Goal: Task Accomplishment & Management: Complete application form

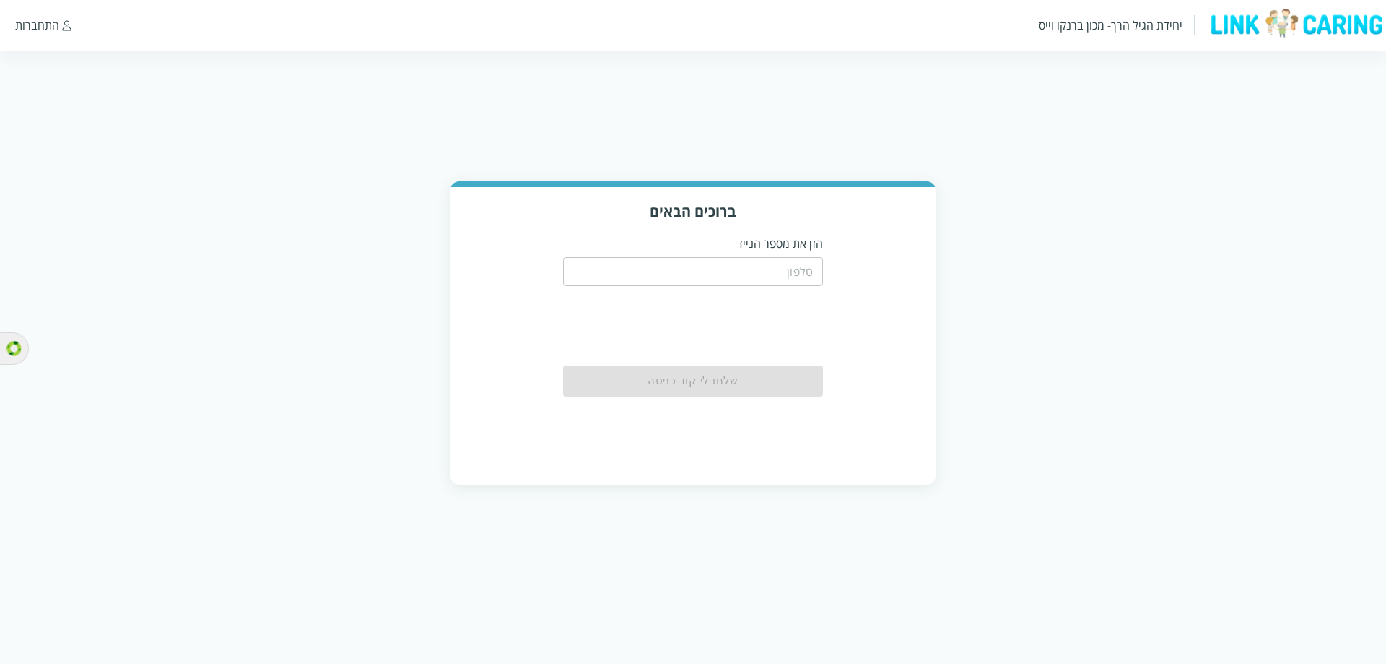
click at [742, 251] on div "​" at bounding box center [693, 270] width 260 height 38
click at [745, 269] on input "tel" at bounding box center [693, 271] width 260 height 29
type input "0504199999"
click at [721, 374] on button "שלחו לי קוד כניסה" at bounding box center [693, 381] width 260 height 32
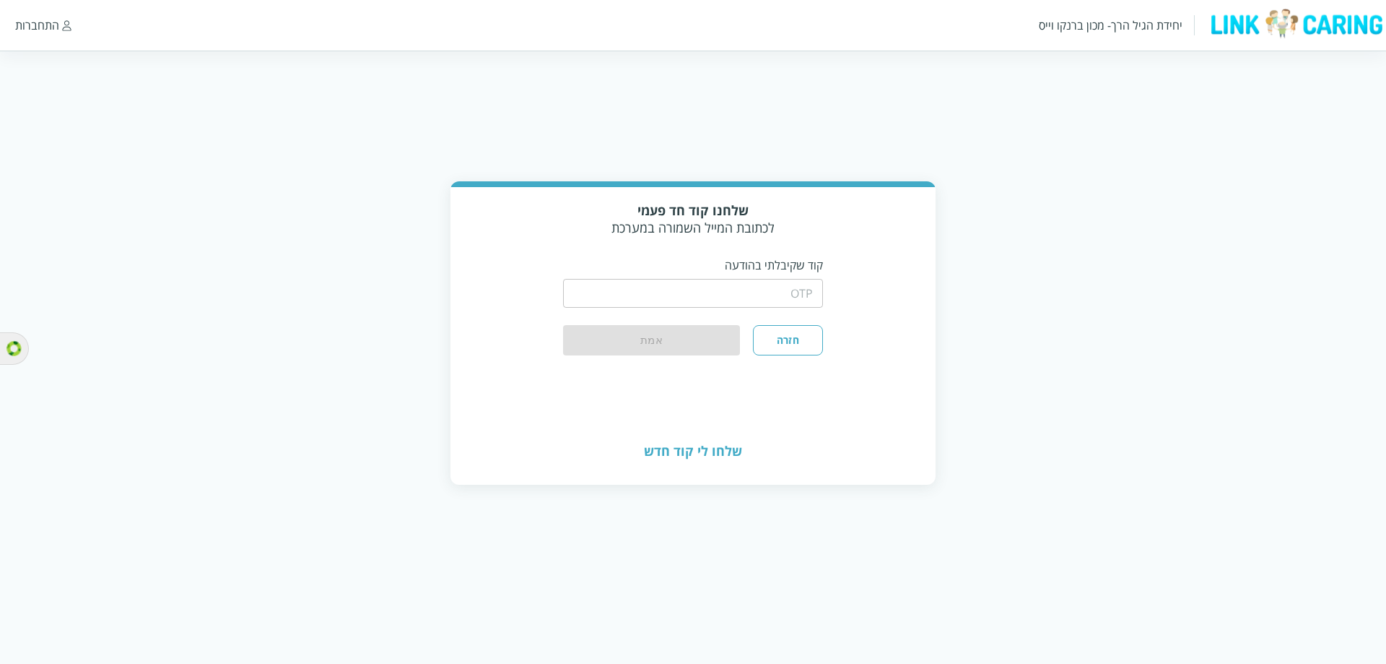
click at [721, 283] on input "string" at bounding box center [693, 293] width 260 height 29
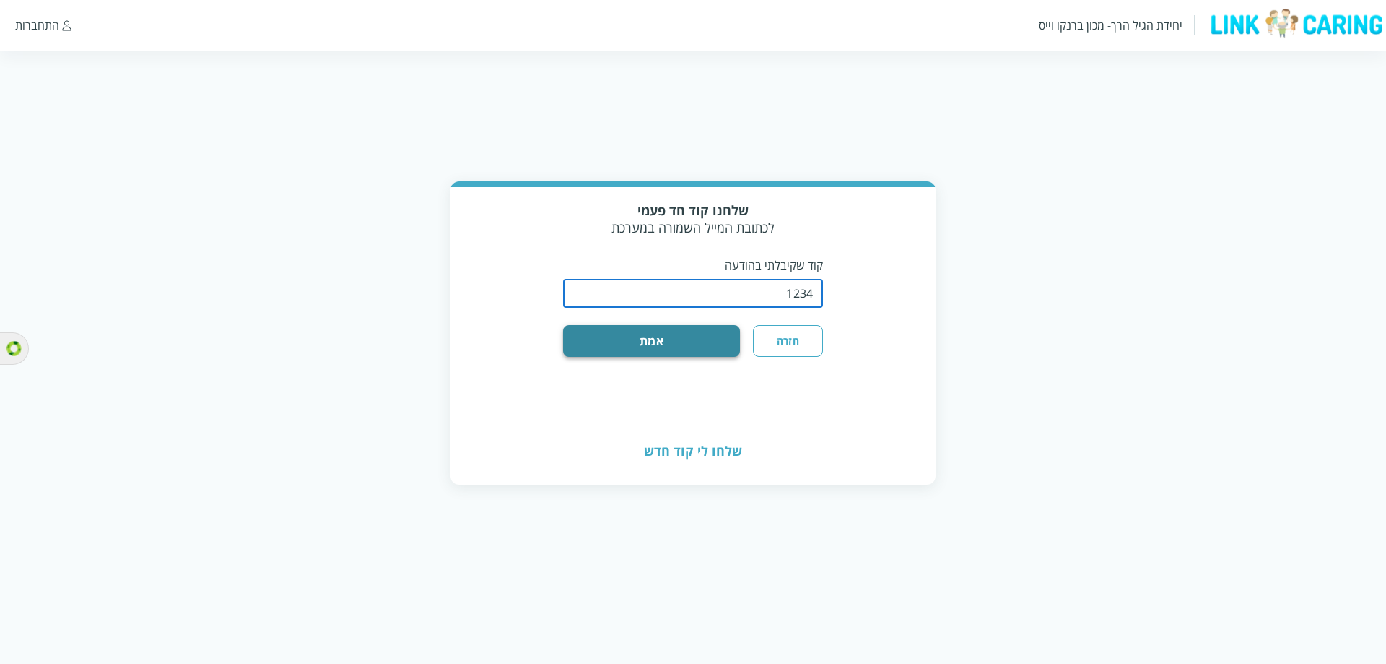
type input "1234"
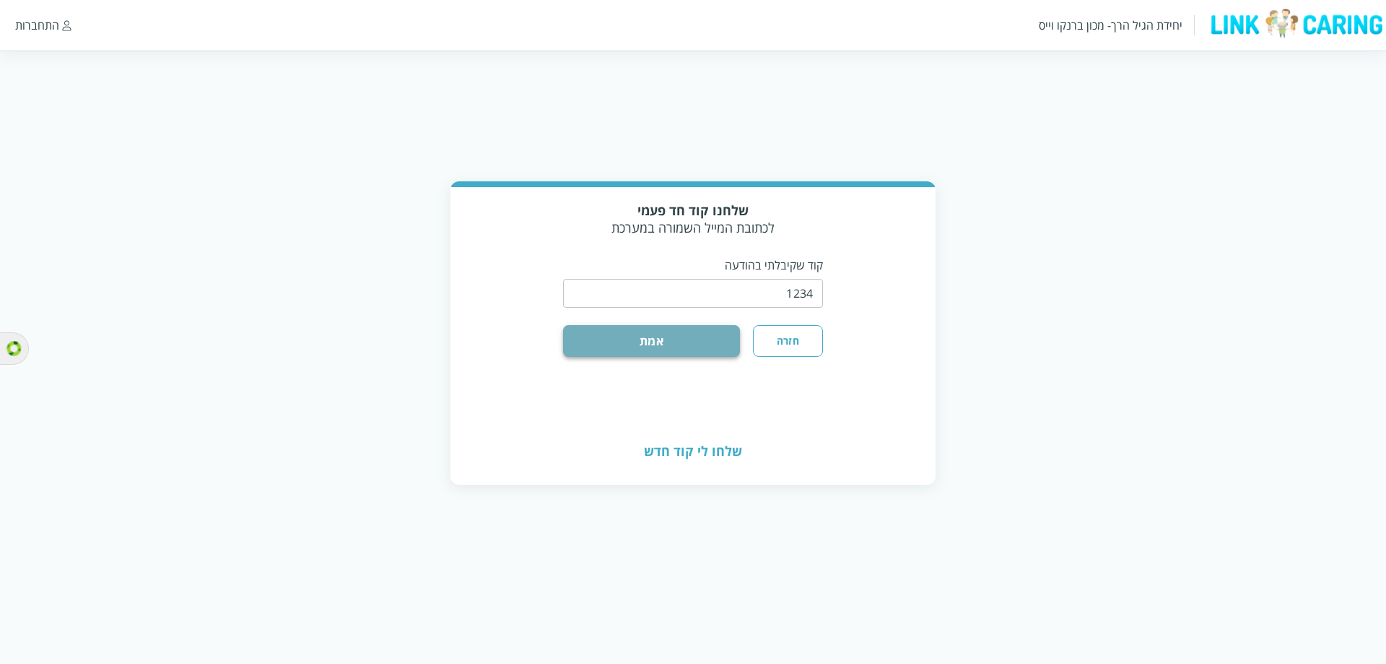
click at [719, 325] on button "אמת" at bounding box center [651, 341] width 177 height 32
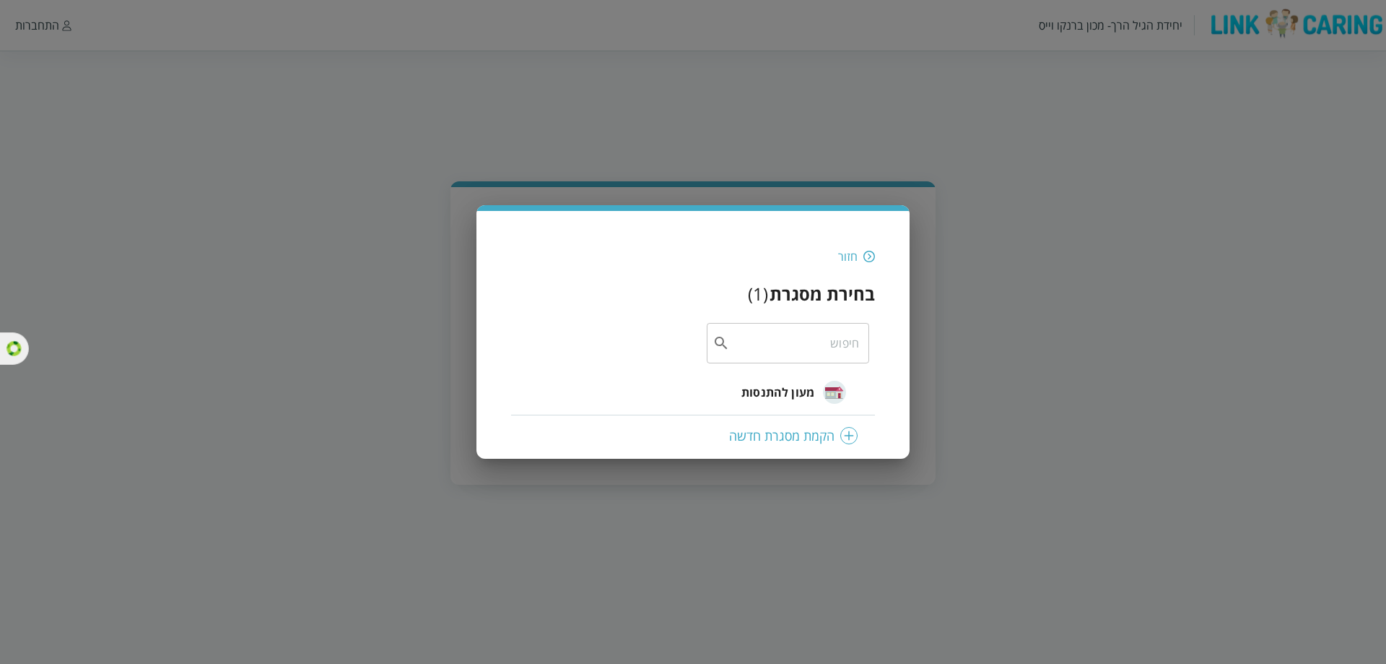
click at [767, 394] on span "מעון להתנסות" at bounding box center [778, 391] width 73 height 17
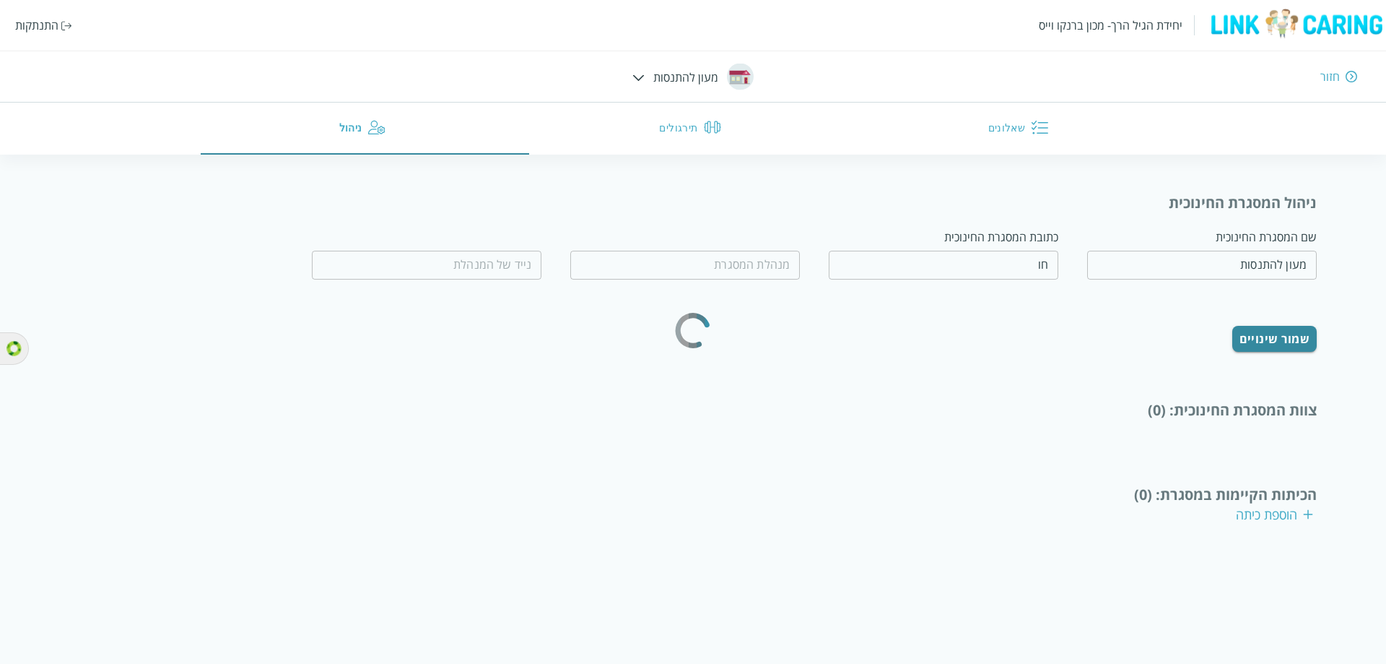
type input "טובה מאד"
type input "0562365445"
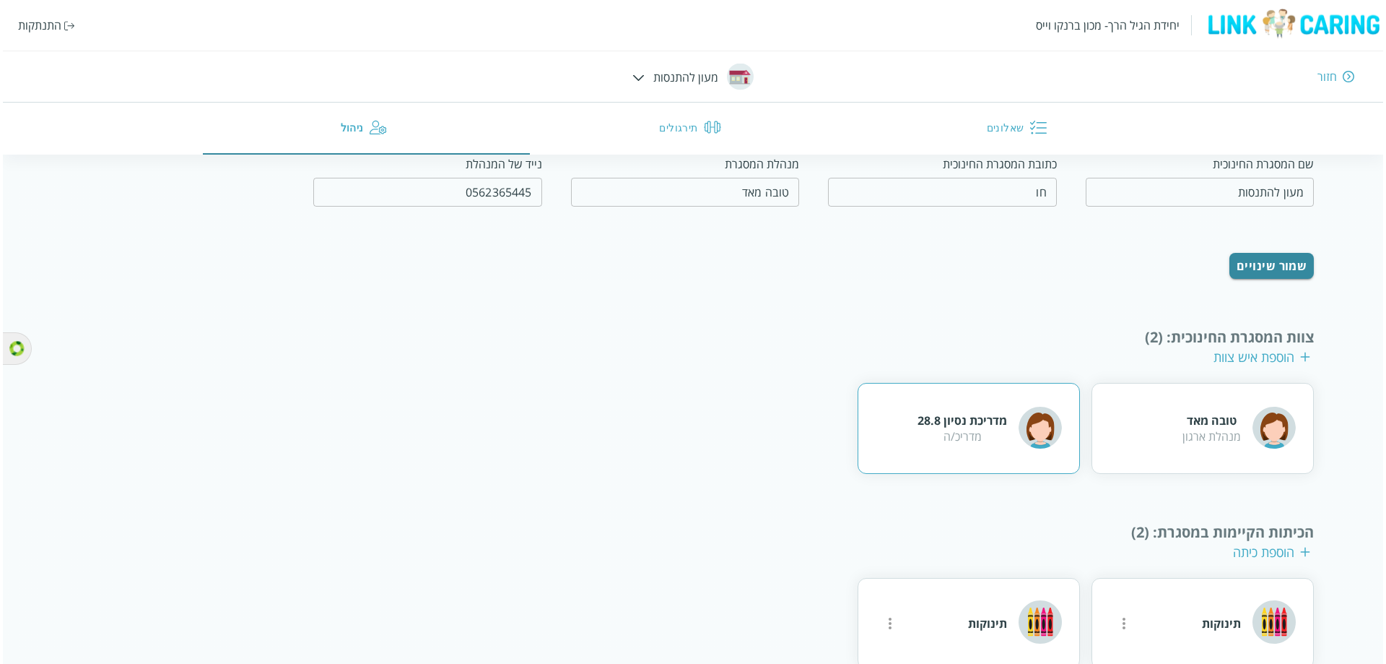
scroll to position [89, 0]
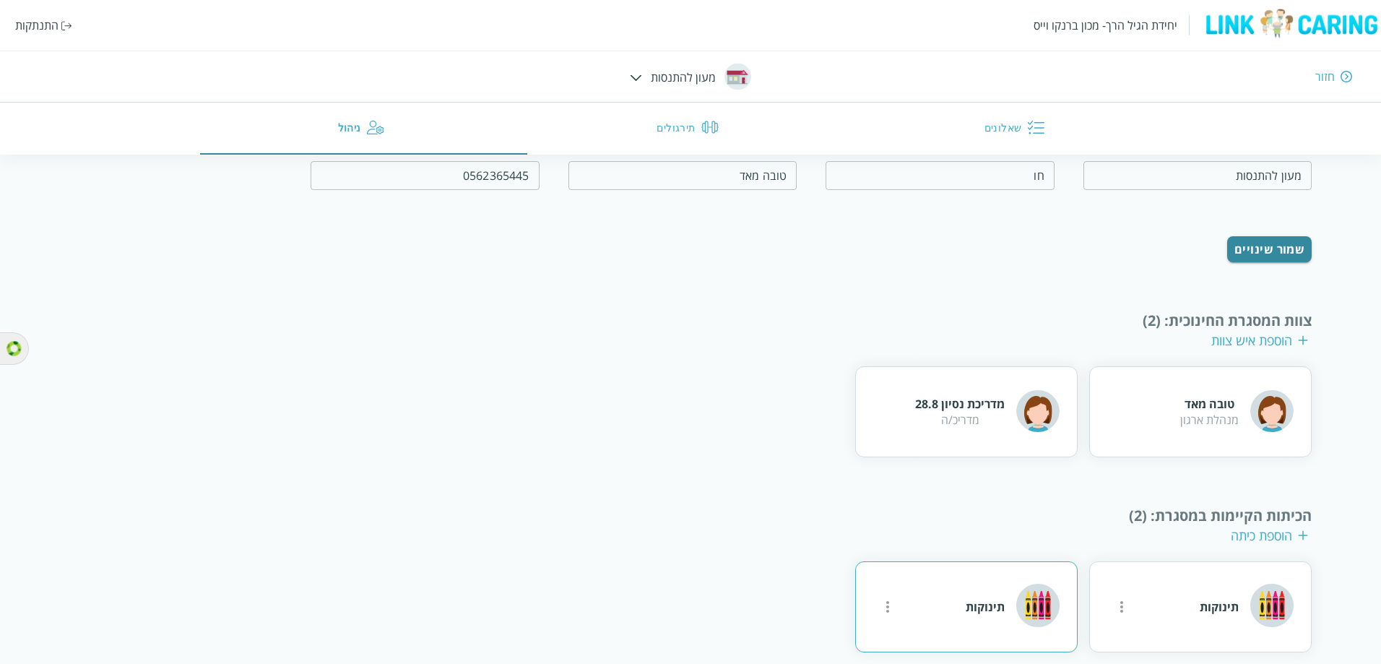
click at [916, 592] on div "תינוקות" at bounding box center [966, 606] width 222 height 91
click at [1113, 598] on icon "more" at bounding box center [1121, 606] width 17 height 17
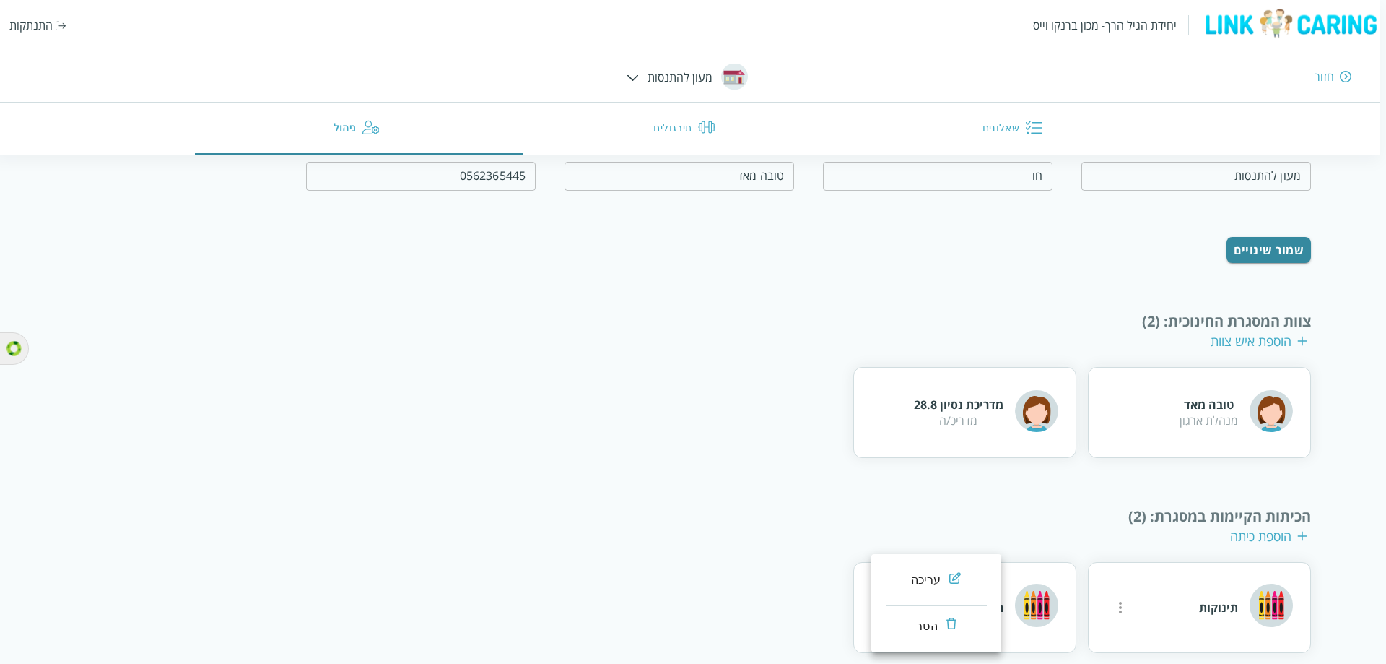
click at [911, 582] on div "עריכה" at bounding box center [926, 579] width 30 height 17
type input "תינוקות"
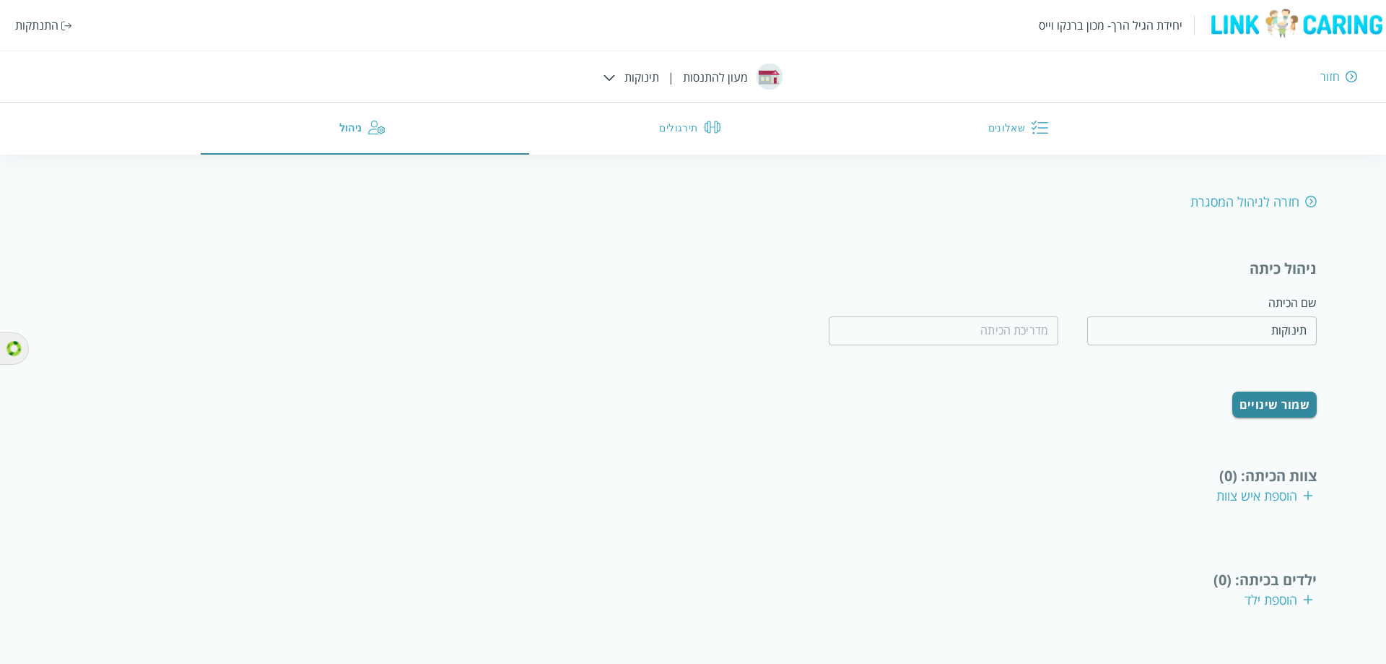
click at [1302, 487] on div "הוספת איש צוות" at bounding box center [1265, 495] width 97 height 17
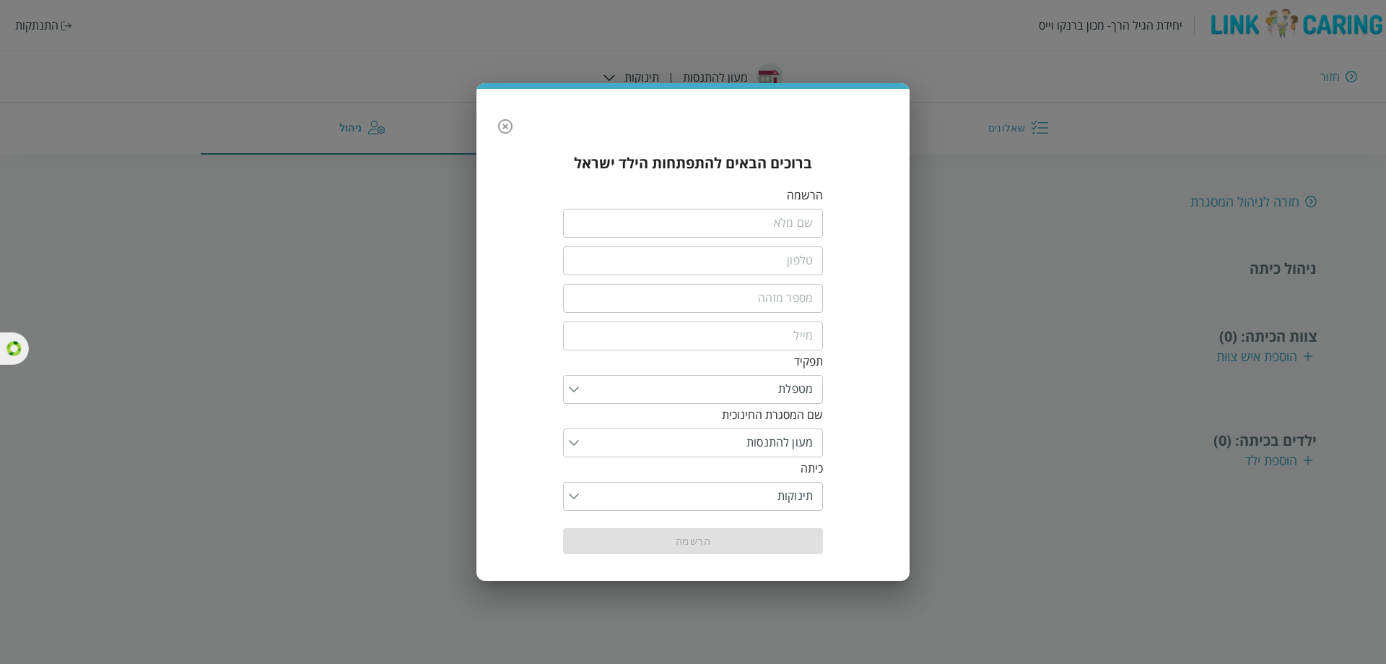
click at [785, 223] on input "fullName" at bounding box center [693, 223] width 260 height 29
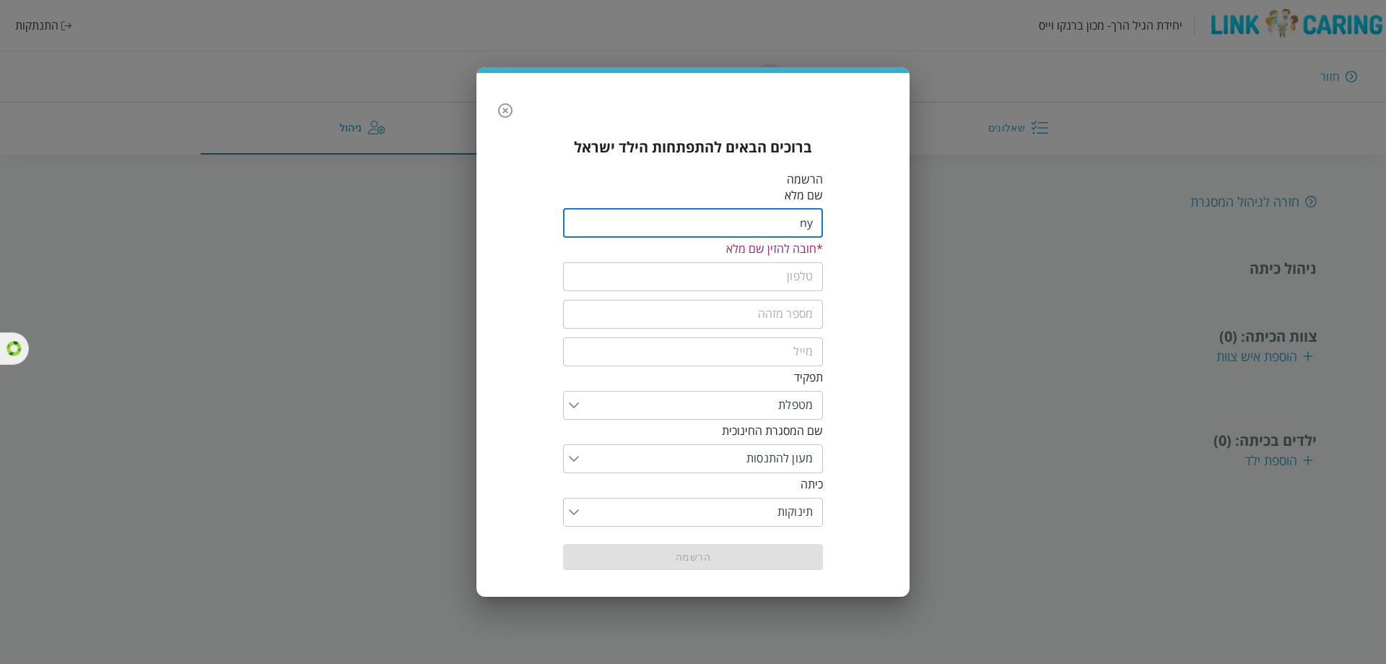
type input "n"
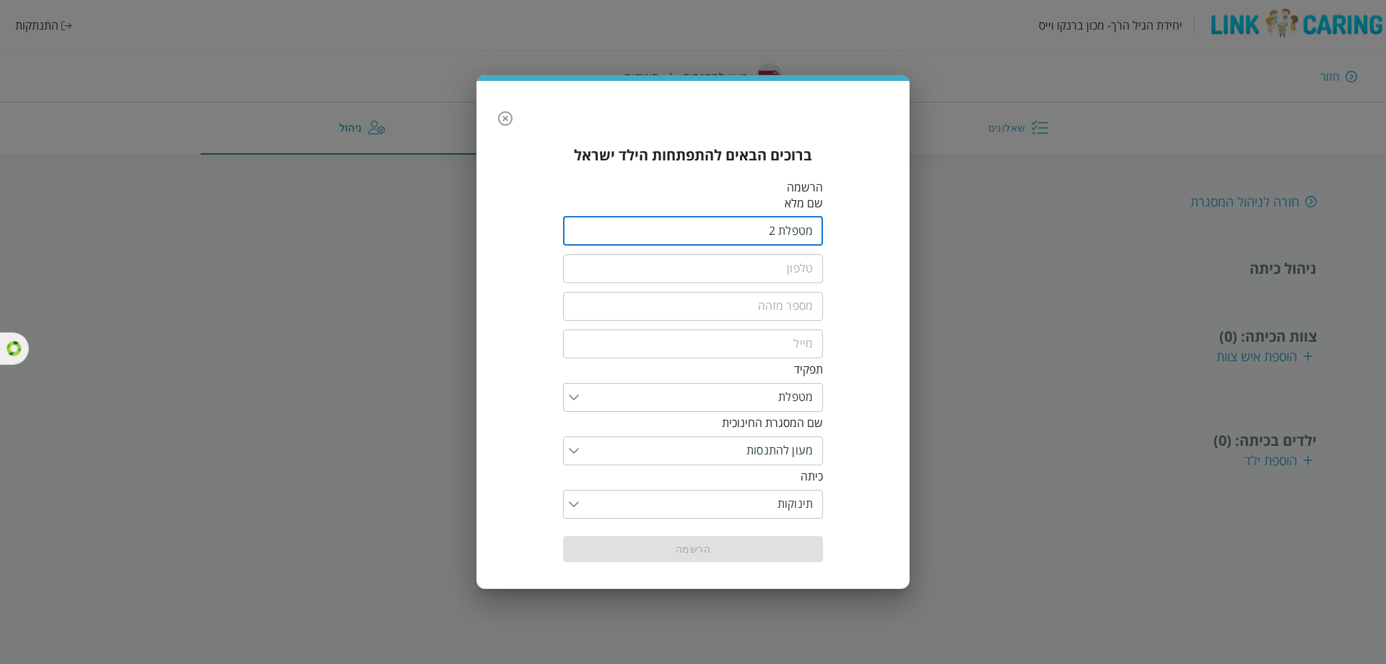
type input "מטפלת 2"
click at [779, 274] on input "tel" at bounding box center [693, 268] width 260 height 29
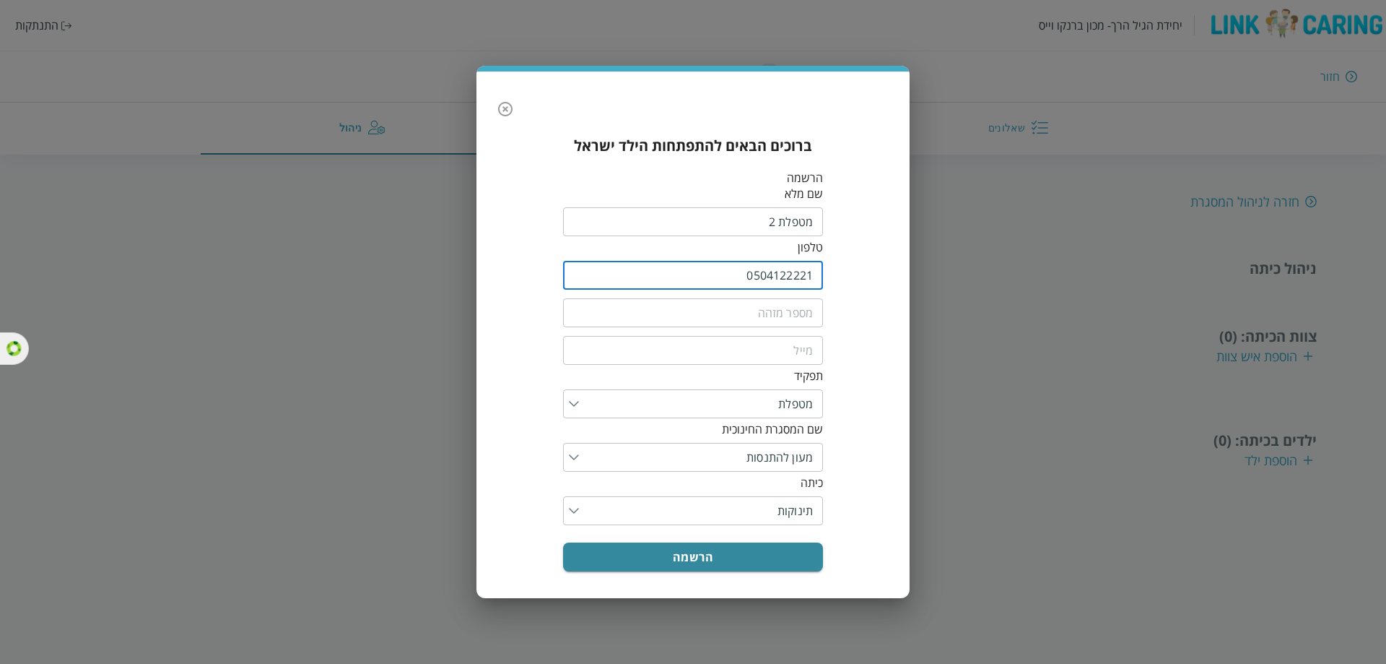
type input "0504122221"
click at [780, 305] on input "text" at bounding box center [693, 312] width 260 height 29
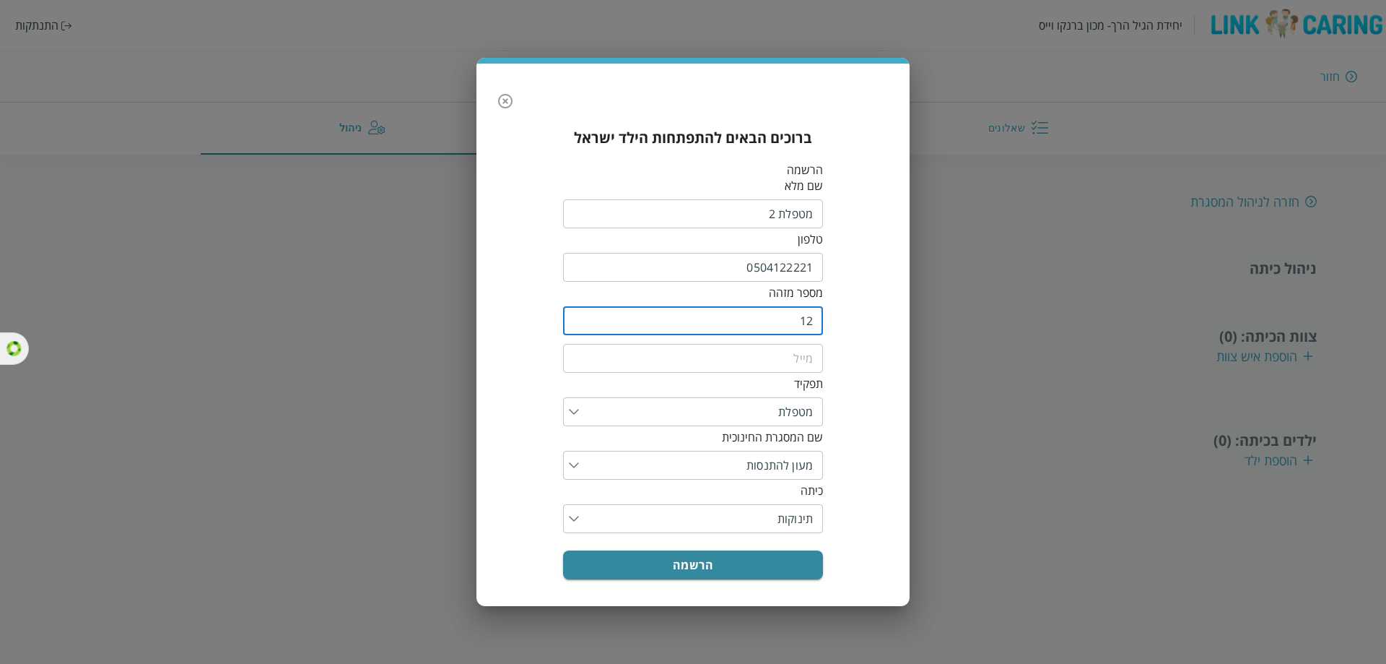
type input "12"
click at [794, 273] on input "0504122221" at bounding box center [693, 267] width 260 height 29
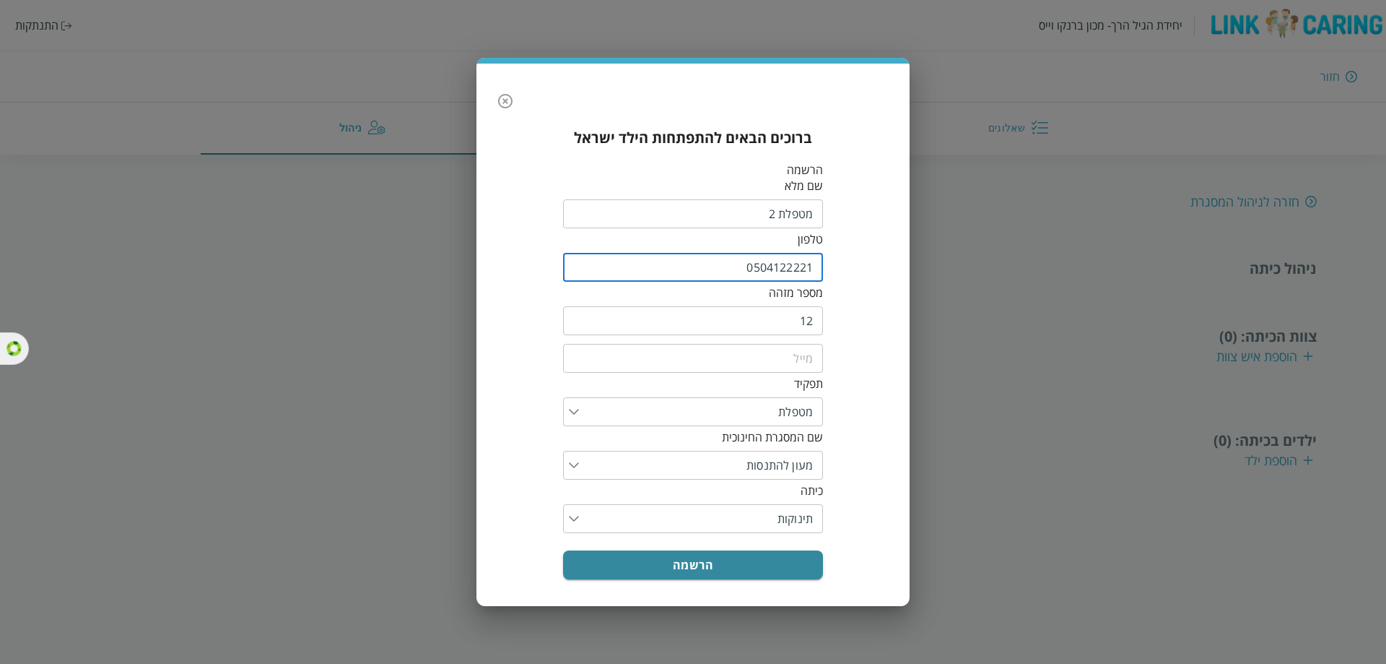
click at [796, 360] on input "email" at bounding box center [693, 358] width 260 height 29
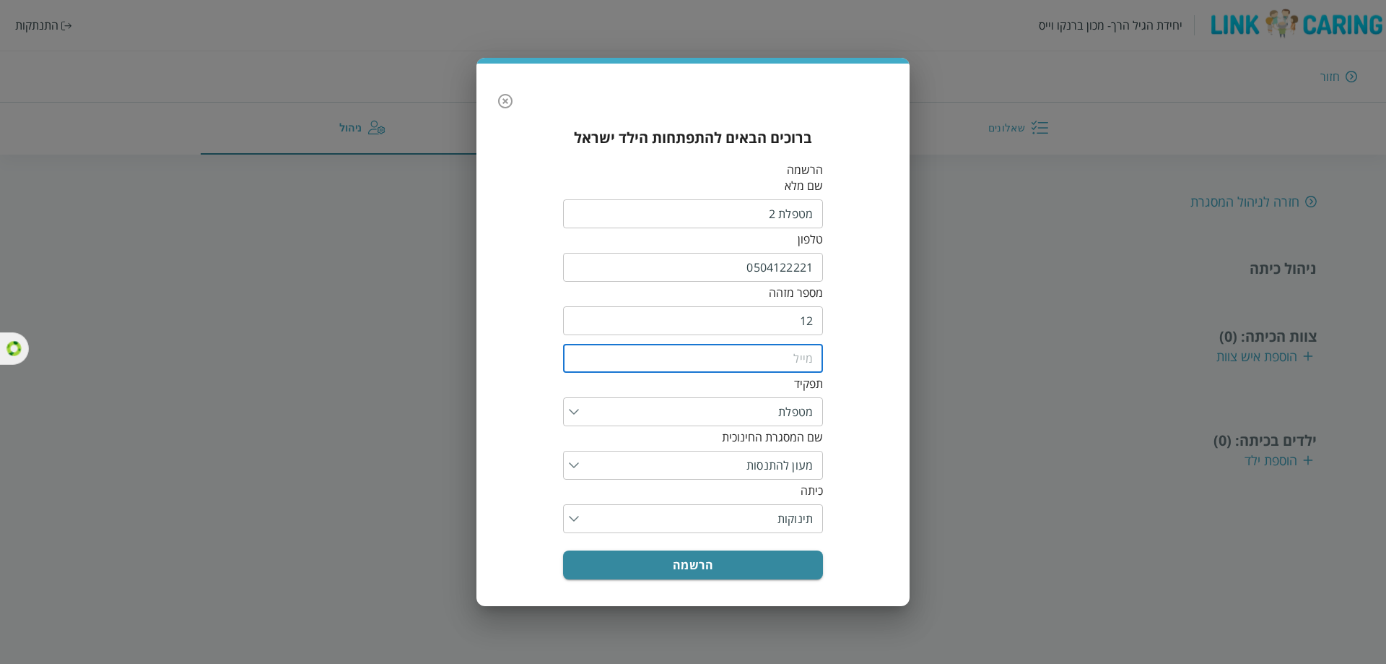
paste input "0504122221"
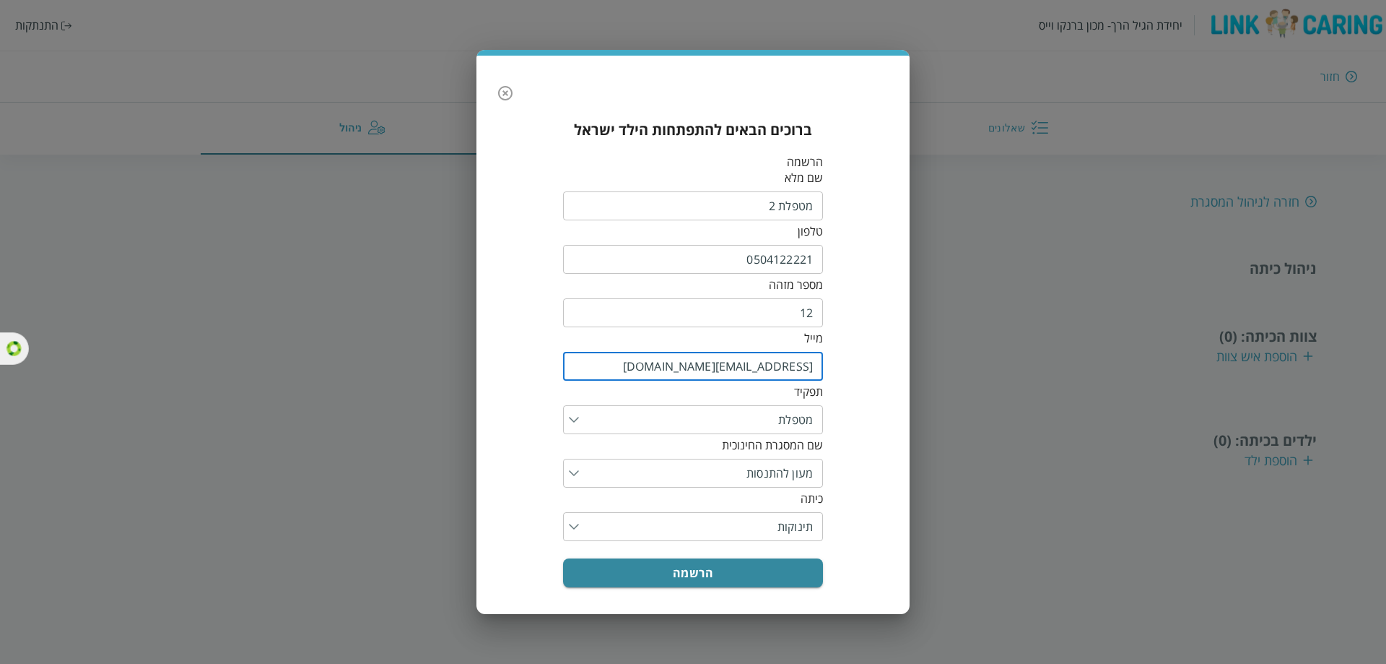
type input "[EMAIL_ADDRESS][DOMAIN_NAME]"
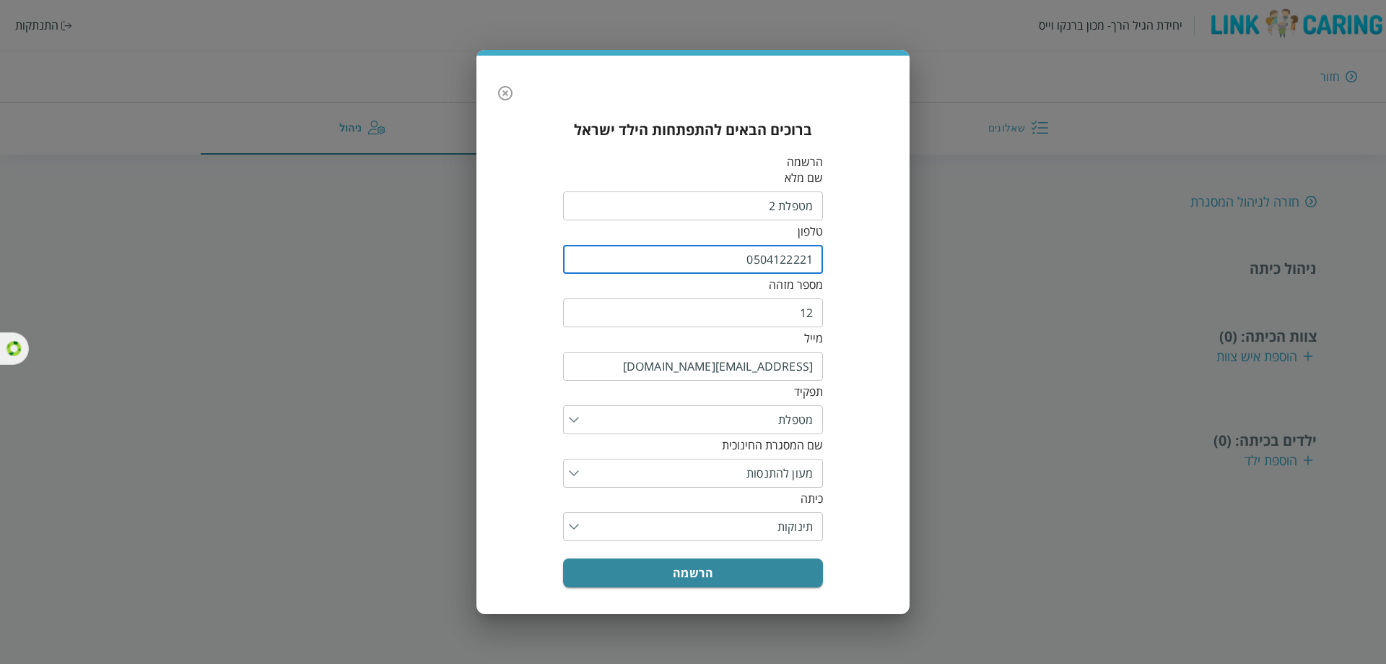
click at [780, 267] on input "0504122221" at bounding box center [693, 259] width 260 height 29
click at [778, 267] on input "0504122221" at bounding box center [693, 259] width 260 height 29
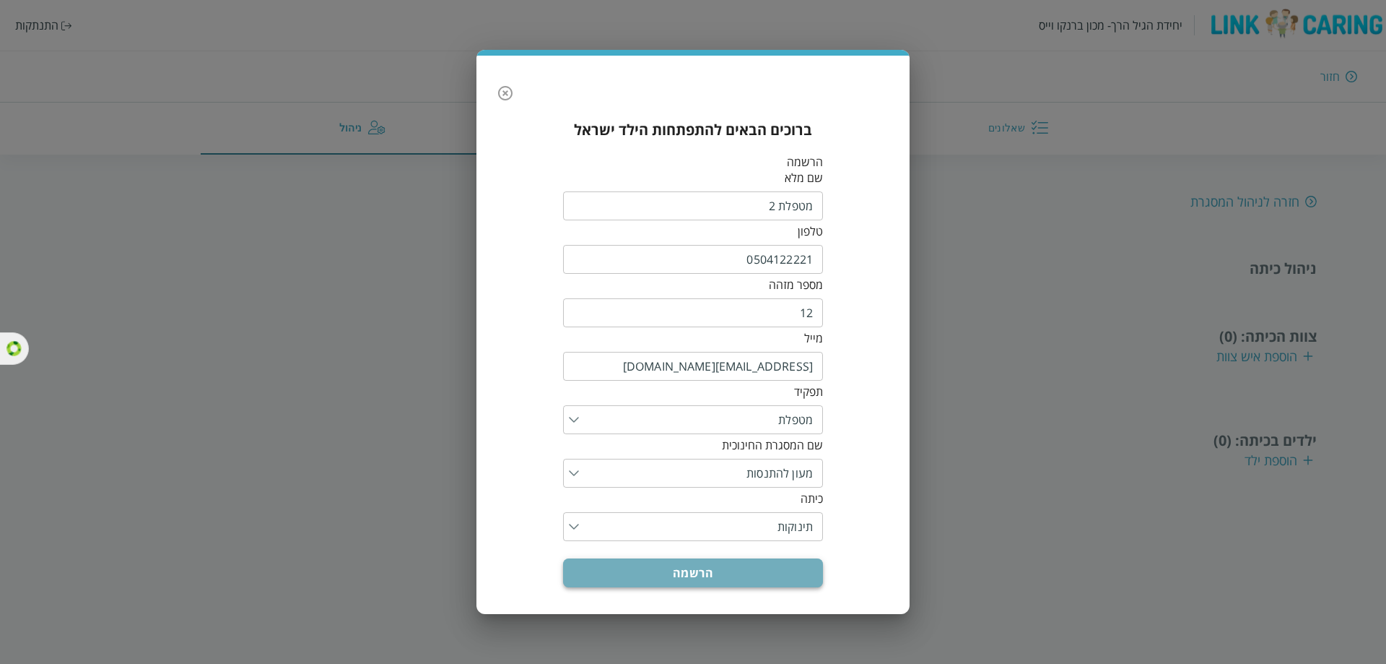
click at [793, 558] on button "הרשמה" at bounding box center [693, 572] width 260 height 29
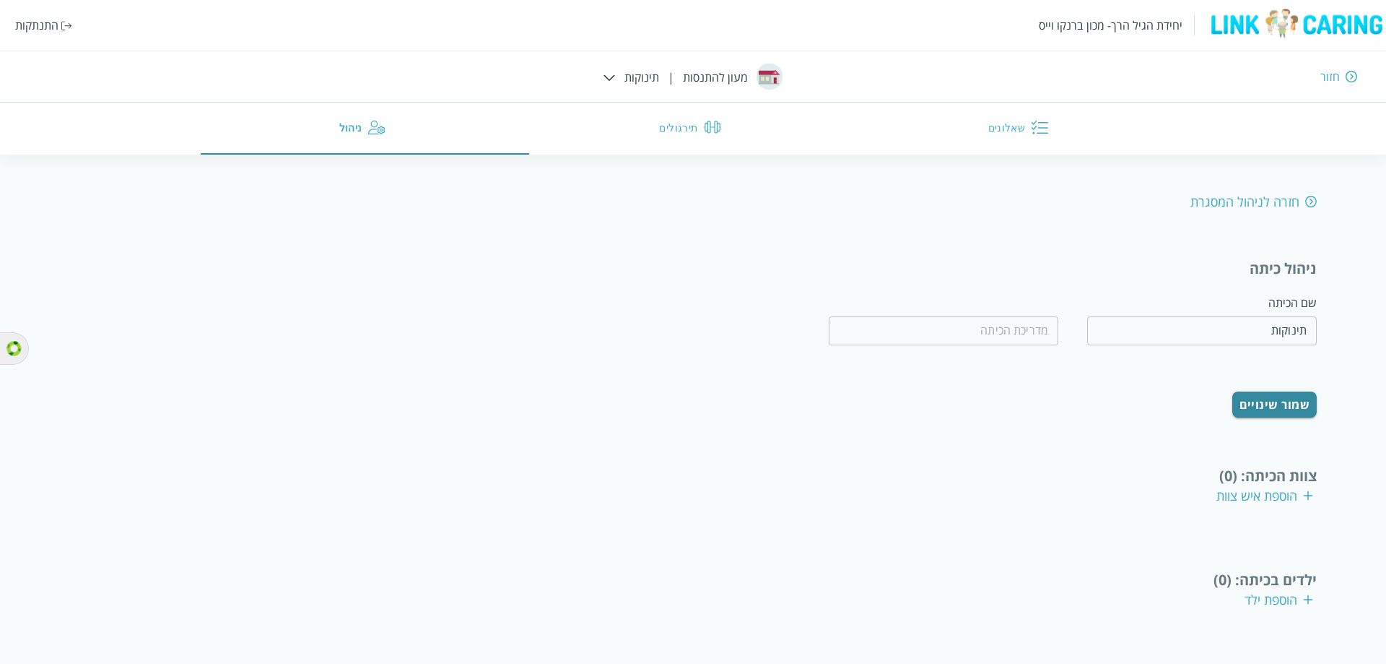
click at [1271, 493] on div "חזרה לניהול המסגרת ניהול כיתה שם הכיתה תינוקות ​ ​ שמור שינויים צוות הכיתה : (0…" at bounding box center [693, 409] width 1248 height 433
click at [1266, 487] on div "הוספת איש צוות" at bounding box center [1265, 495] width 97 height 17
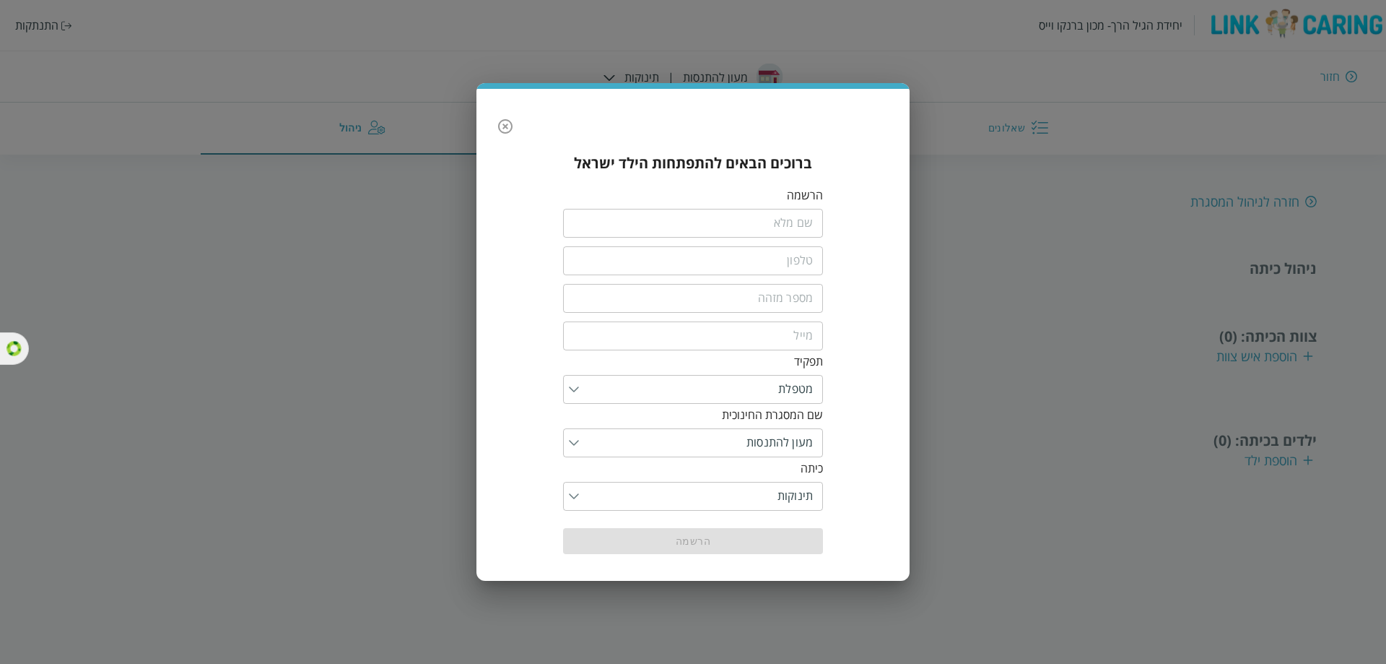
click at [375, 219] on div "ברוכים הבאים להתפתחות הילד ישראל הרשמה ​ ​ ​ ​ תפקיד ​ שם המסגרת החינוכית ​ כית…" at bounding box center [693, 332] width 1386 height 664
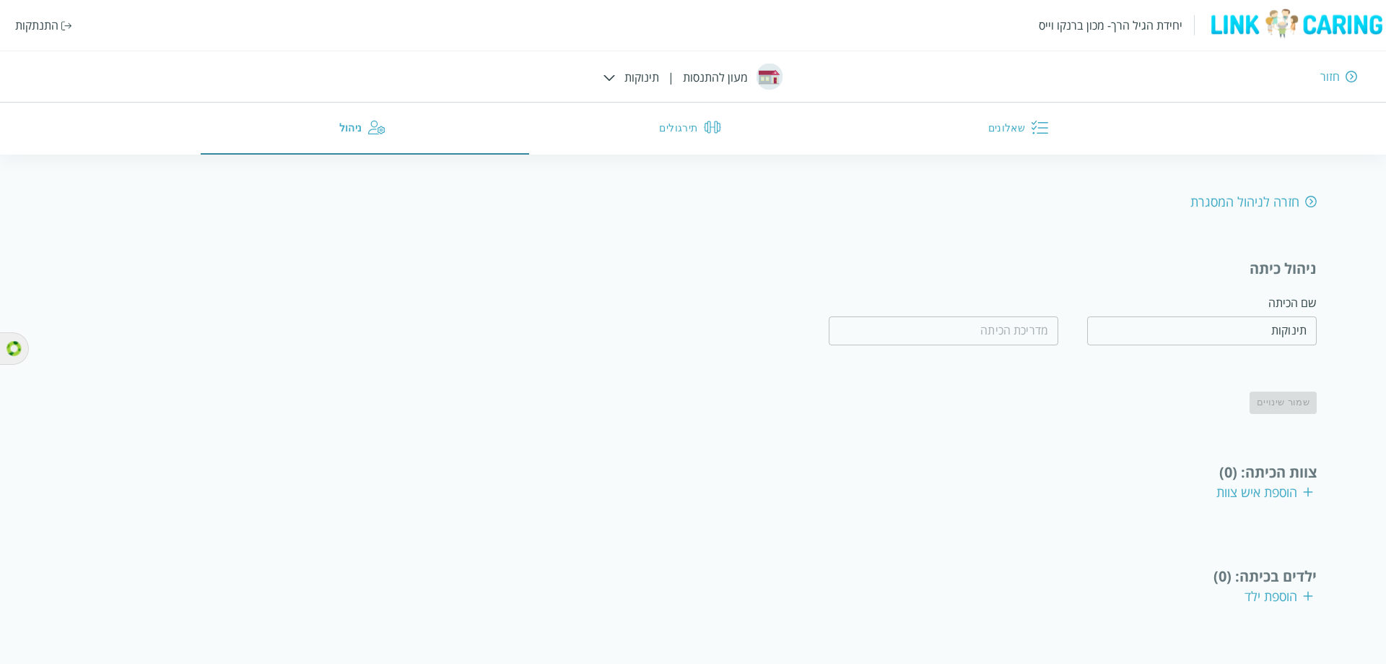
click at [1288, 483] on div "הוספת איש צוות" at bounding box center [1265, 491] width 97 height 17
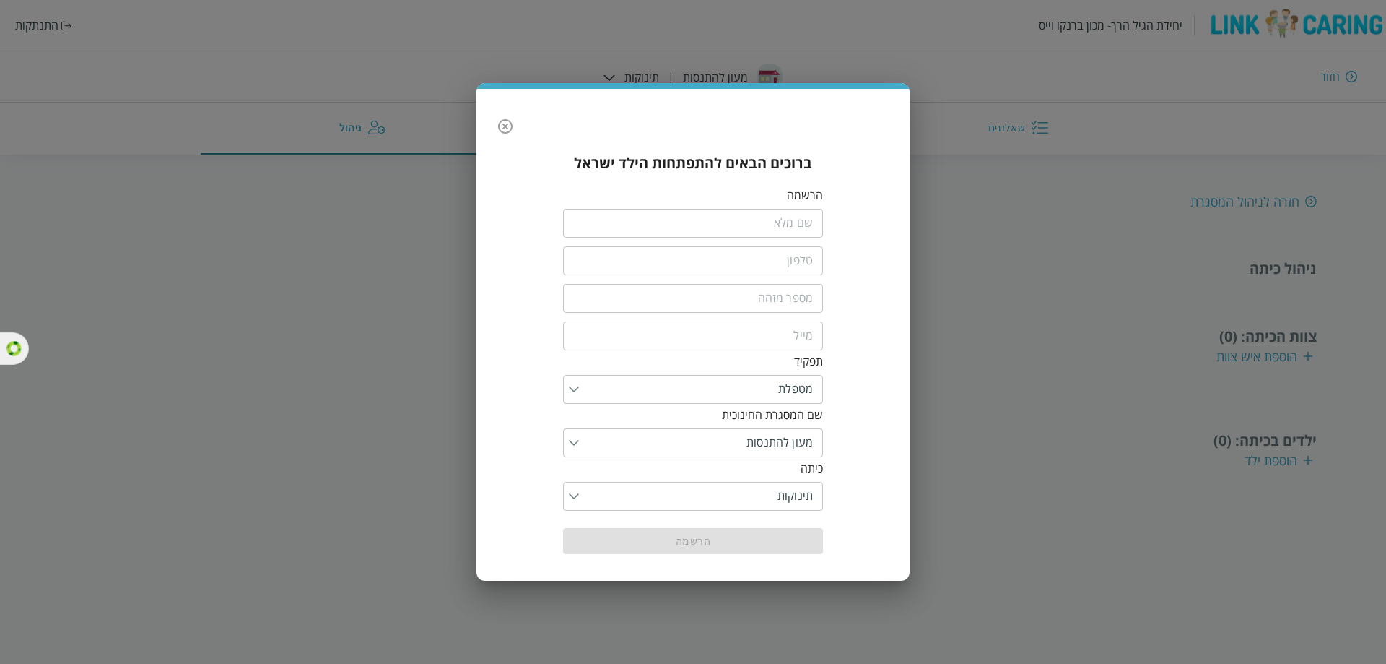
click at [808, 227] on input "fullName" at bounding box center [693, 223] width 260 height 29
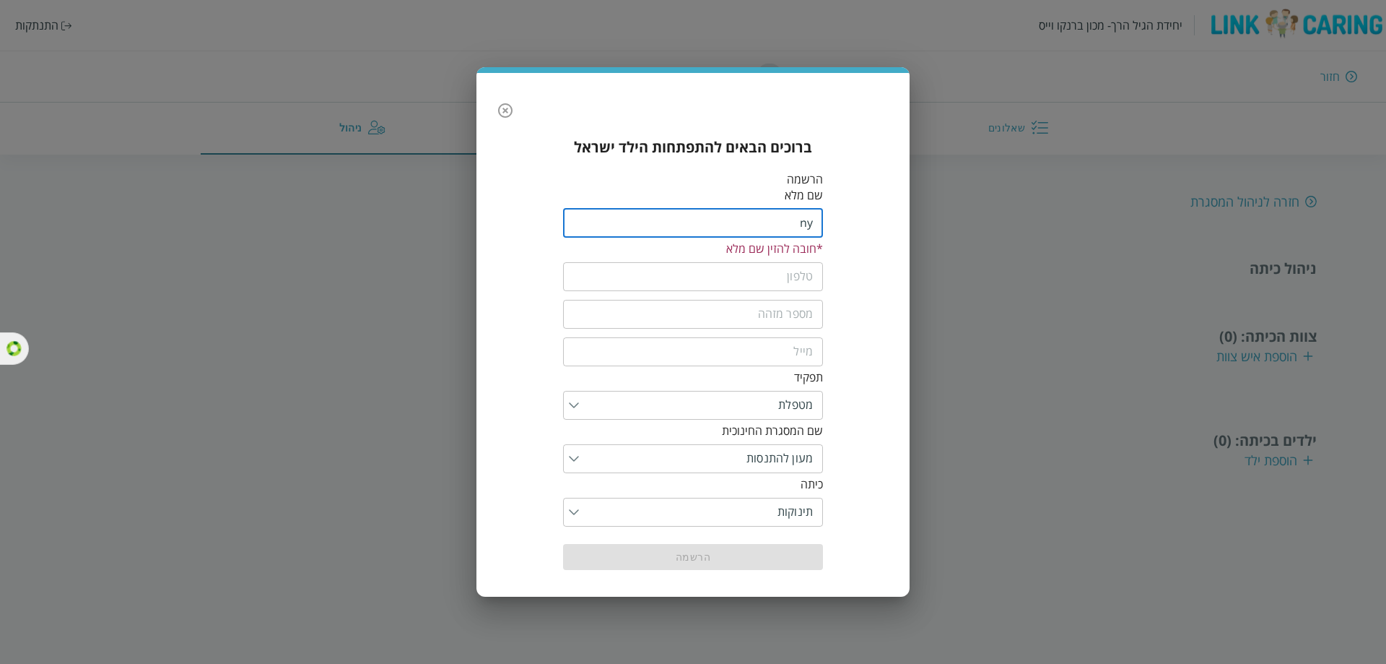
type input "n"
type input "מטפלת 2"
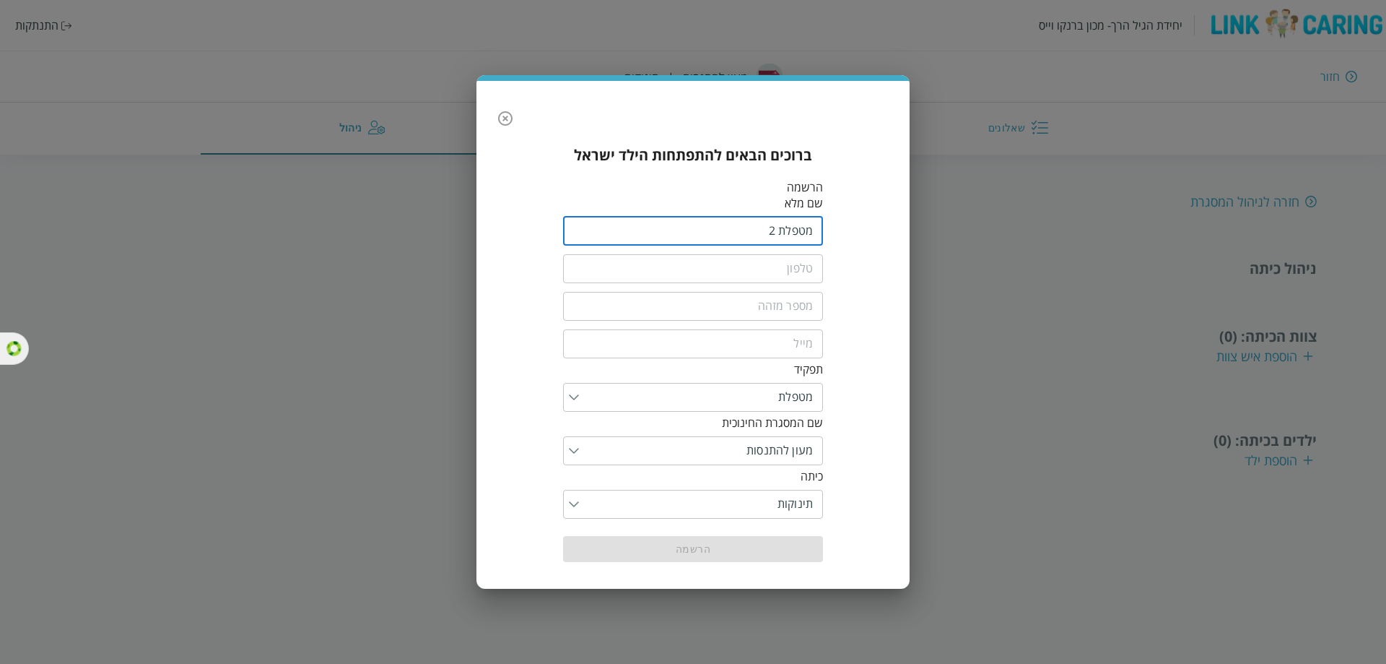
click at [747, 267] on input "tel" at bounding box center [693, 268] width 260 height 29
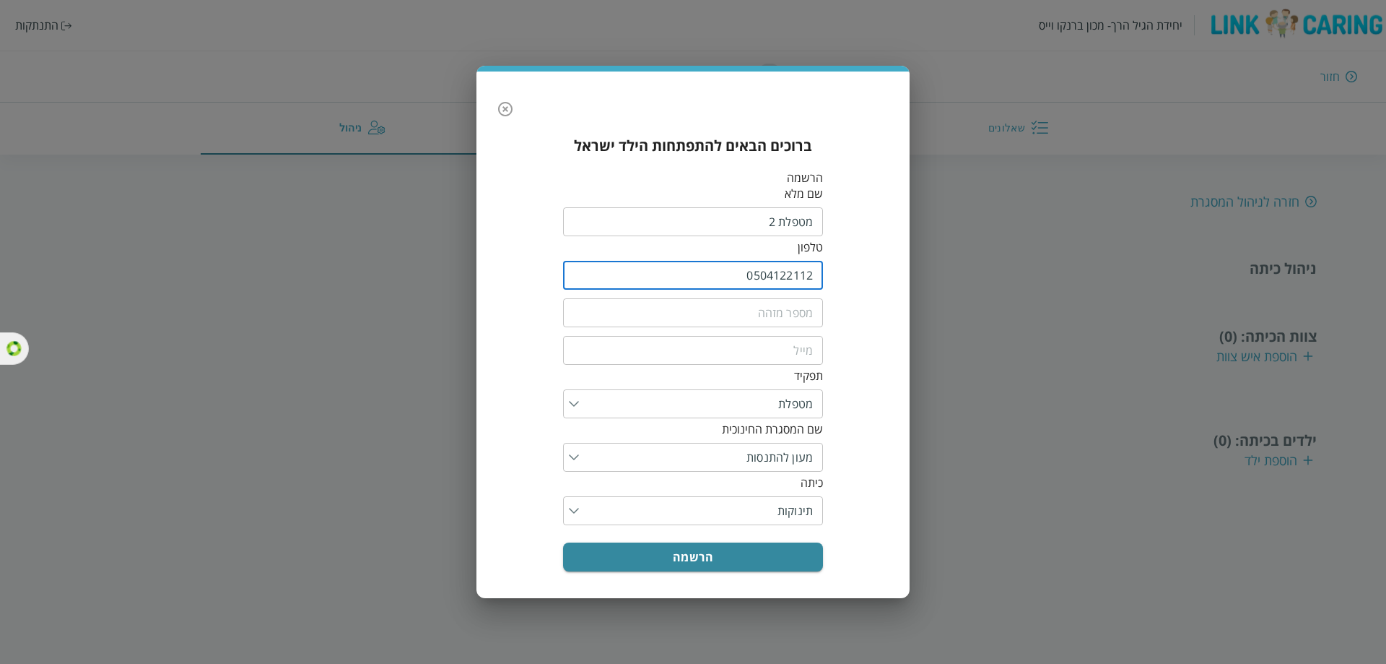
type input "0504122112"
click at [784, 312] on input "text" at bounding box center [693, 312] width 260 height 29
type input "1"
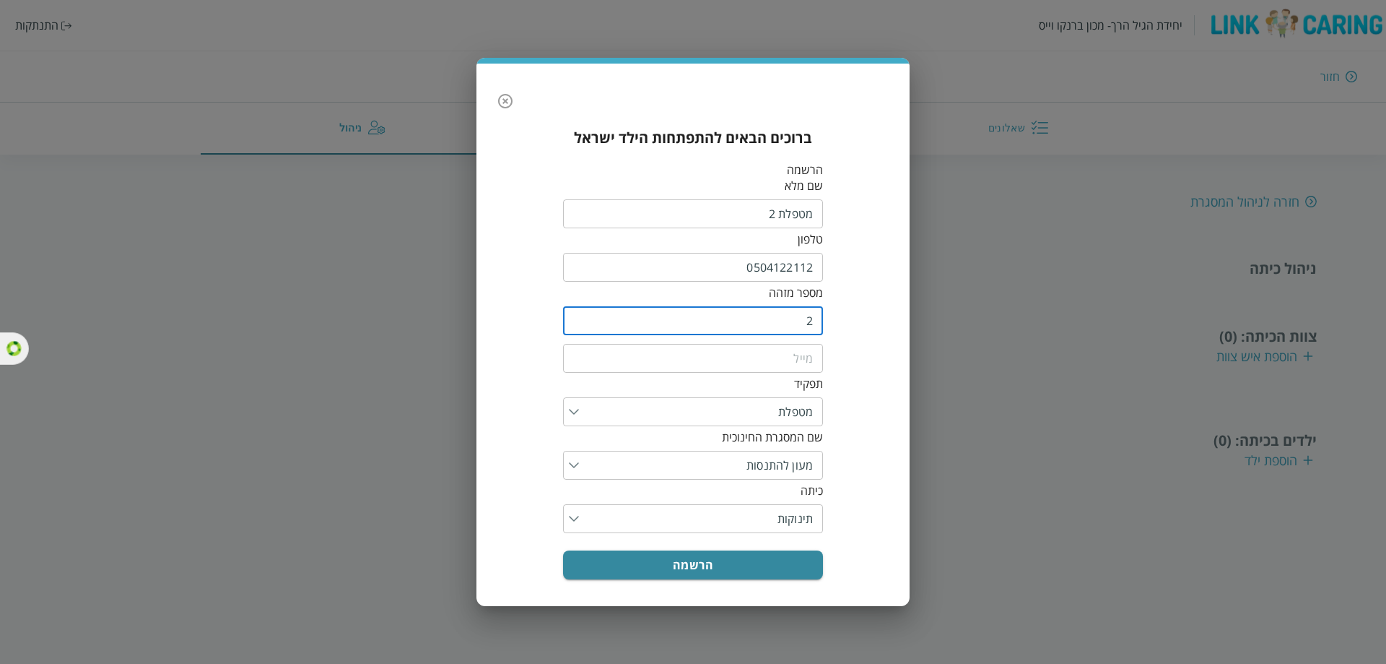
type input "2"
click at [794, 269] on input "0504122112" at bounding box center [693, 267] width 260 height 29
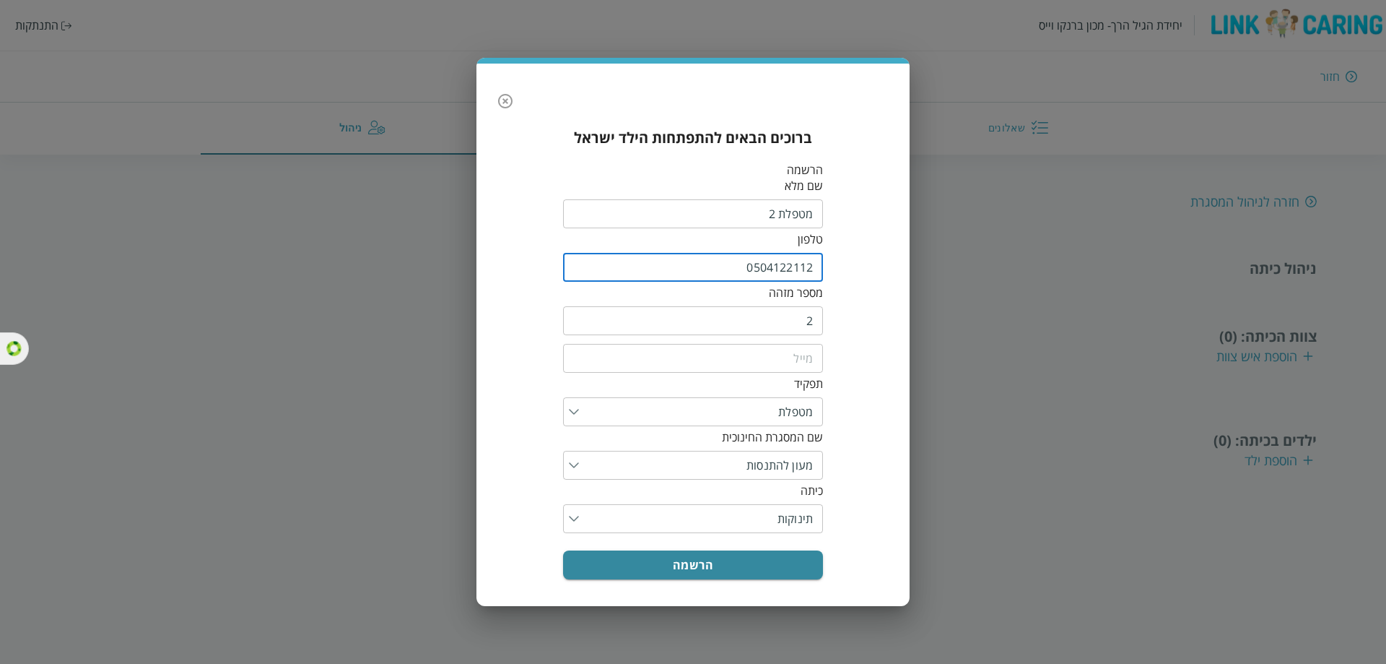
click at [794, 269] on input "0504122112" at bounding box center [693, 267] width 260 height 29
click at [791, 355] on input "email" at bounding box center [693, 358] width 260 height 29
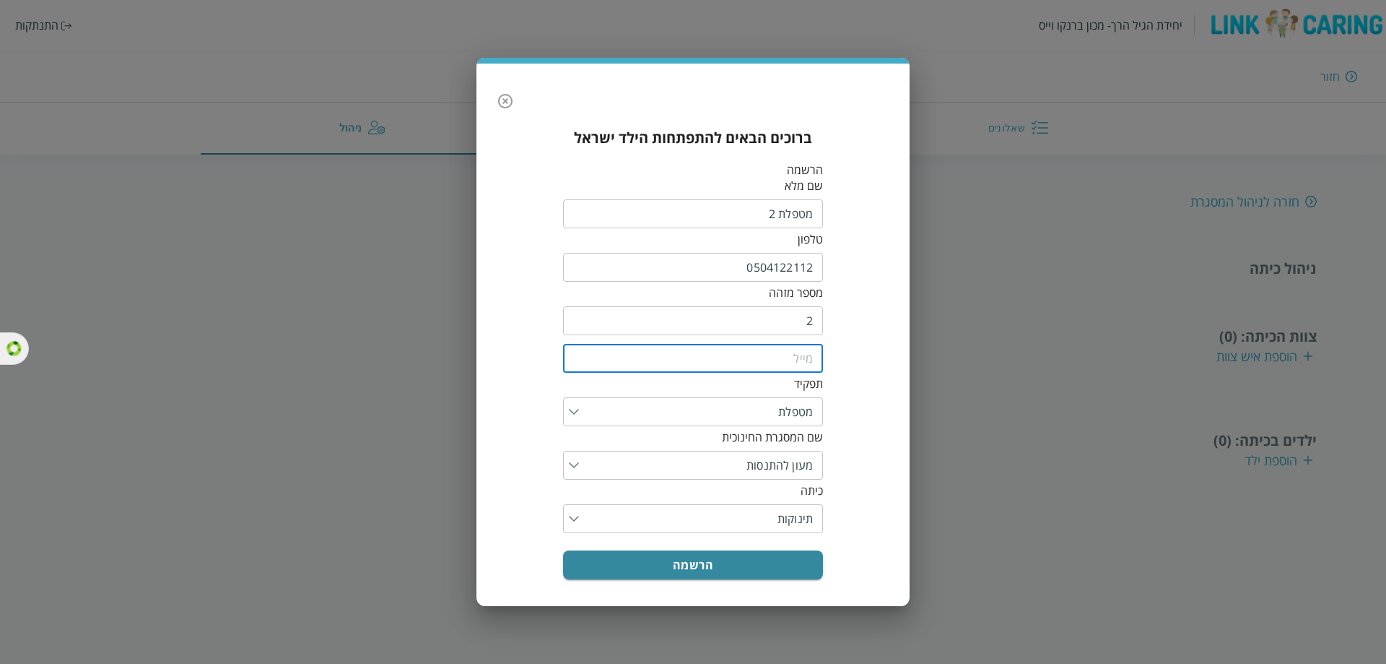
paste input "0504122112"
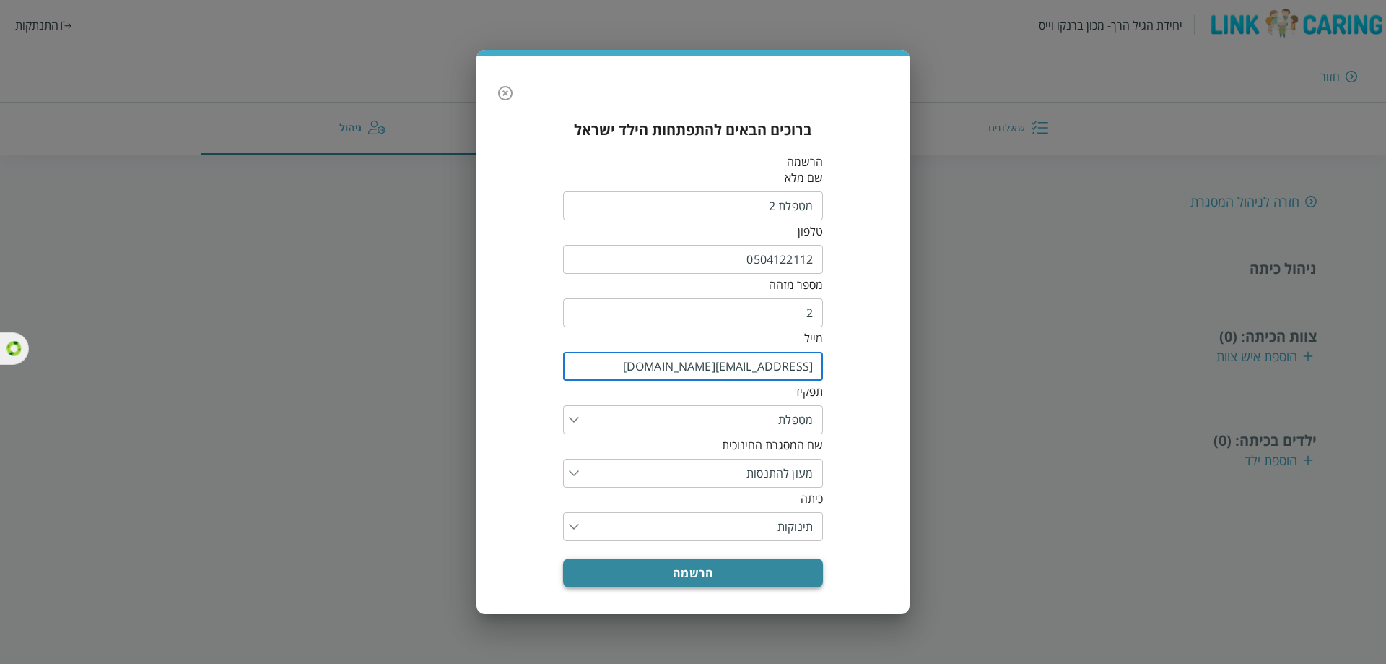
type input "[EMAIL_ADDRESS][DOMAIN_NAME]"
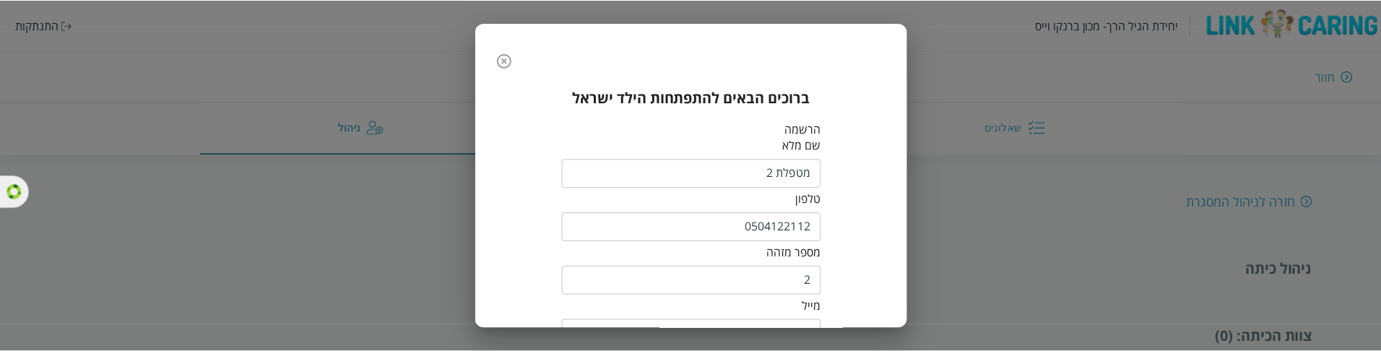
scroll to position [227, 0]
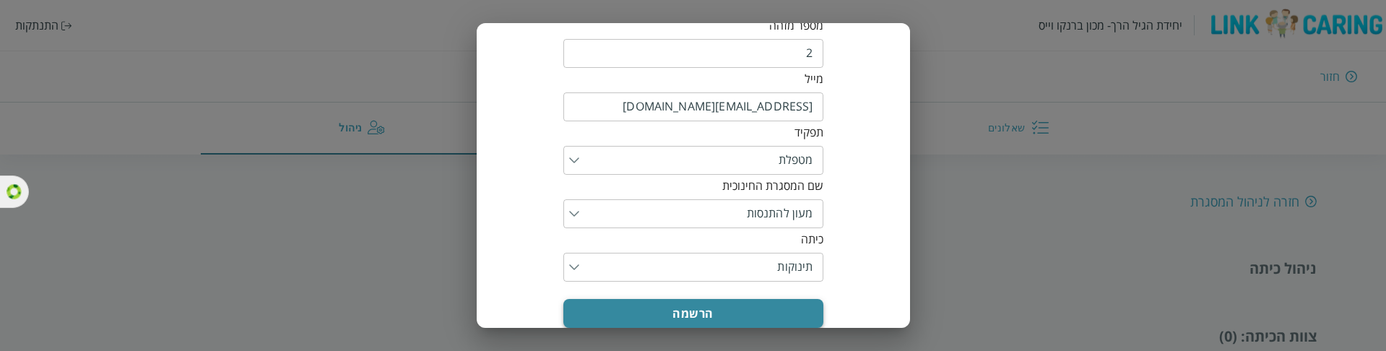
click at [763, 299] on button "הרשמה" at bounding box center [693, 313] width 260 height 29
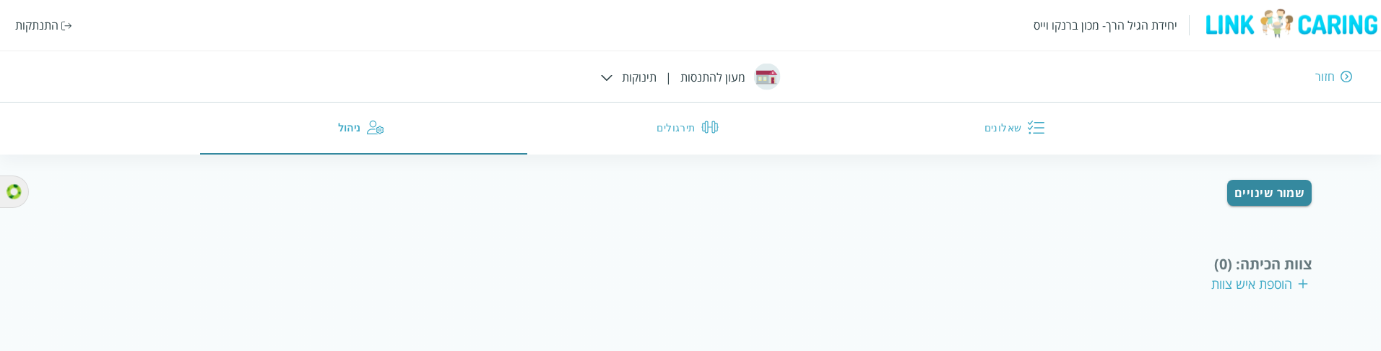
scroll to position [139, 0]
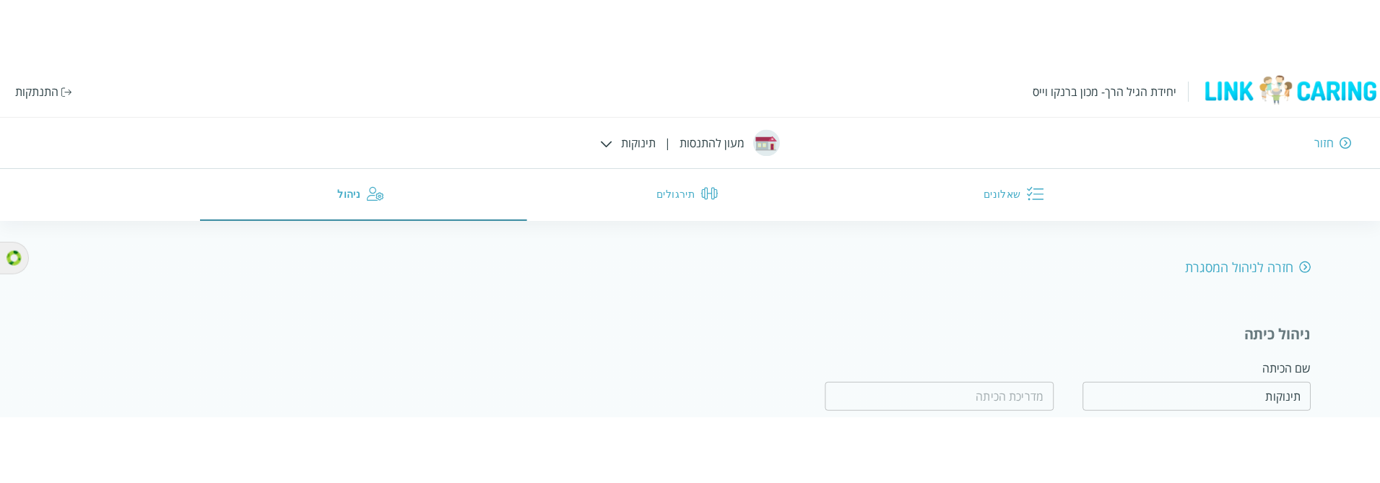
scroll to position [139, 0]
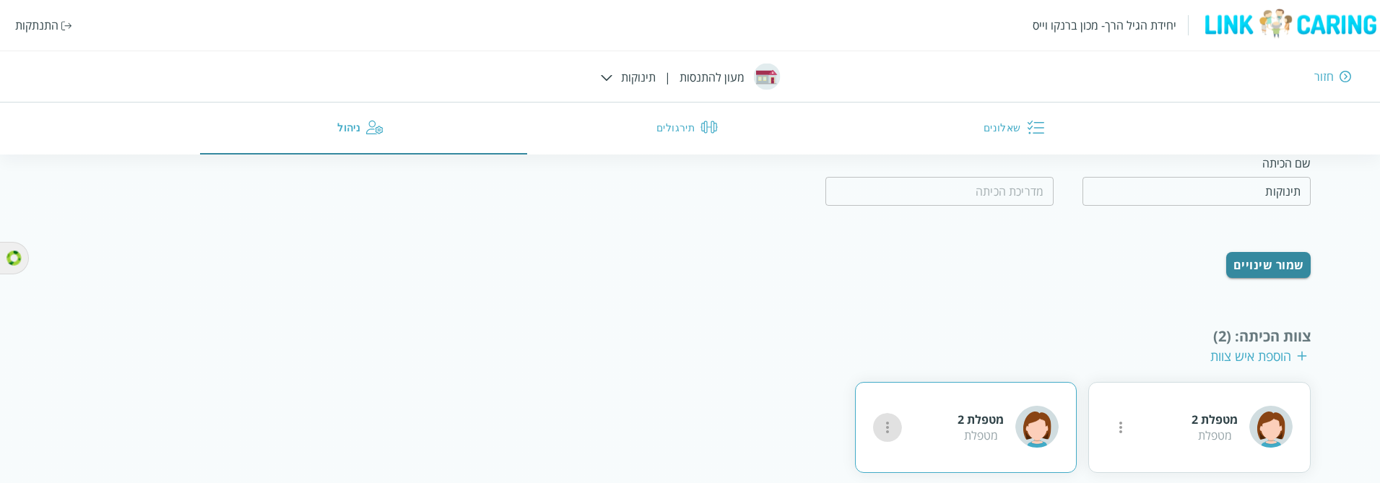
click at [1112, 350] on icon "more" at bounding box center [1120, 427] width 17 height 17
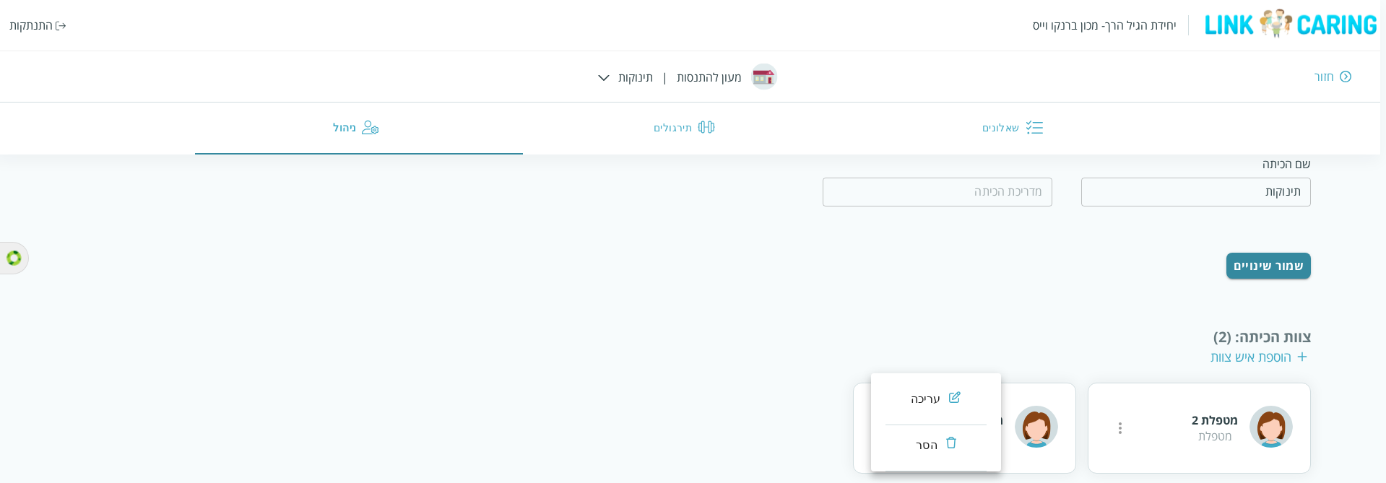
click at [895, 350] on li "הסר" at bounding box center [935, 448] width 101 height 46
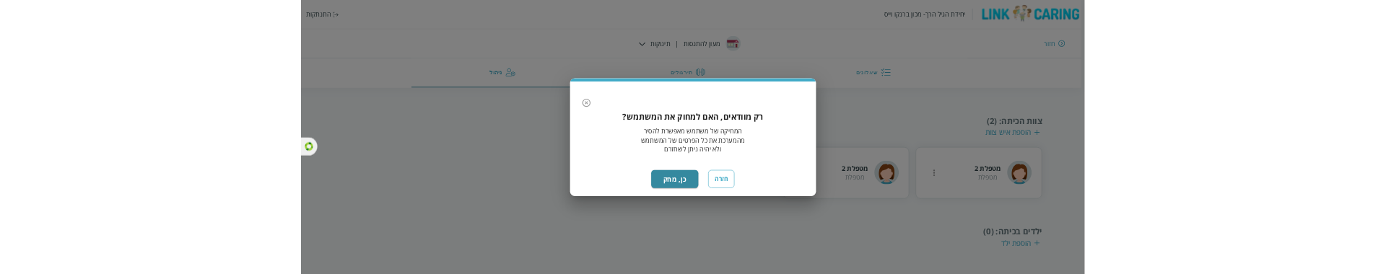
scroll to position [105, 0]
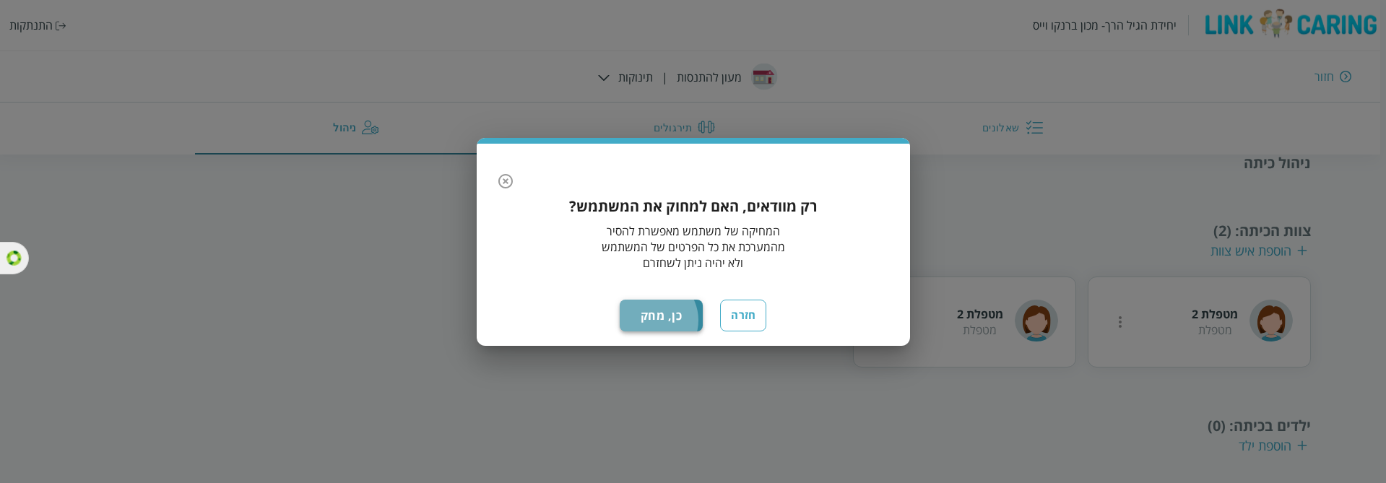
click at [654, 316] on button "כן, מחק" at bounding box center [662, 316] width 84 height 32
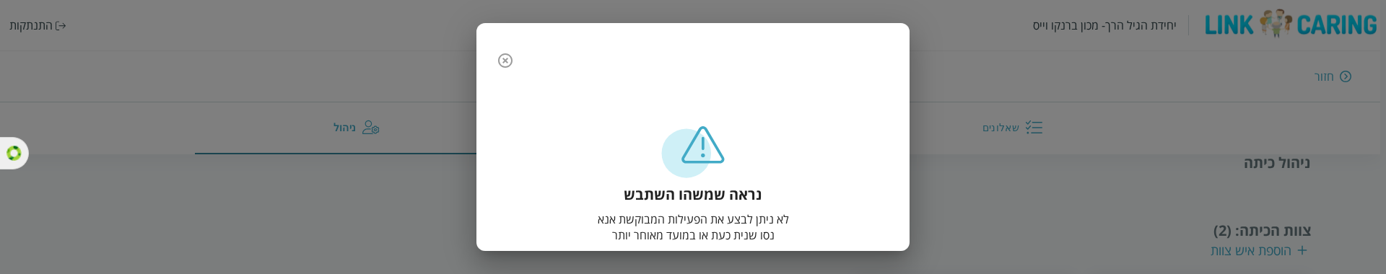
click at [506, 57] on icon "button" at bounding box center [505, 60] width 14 height 14
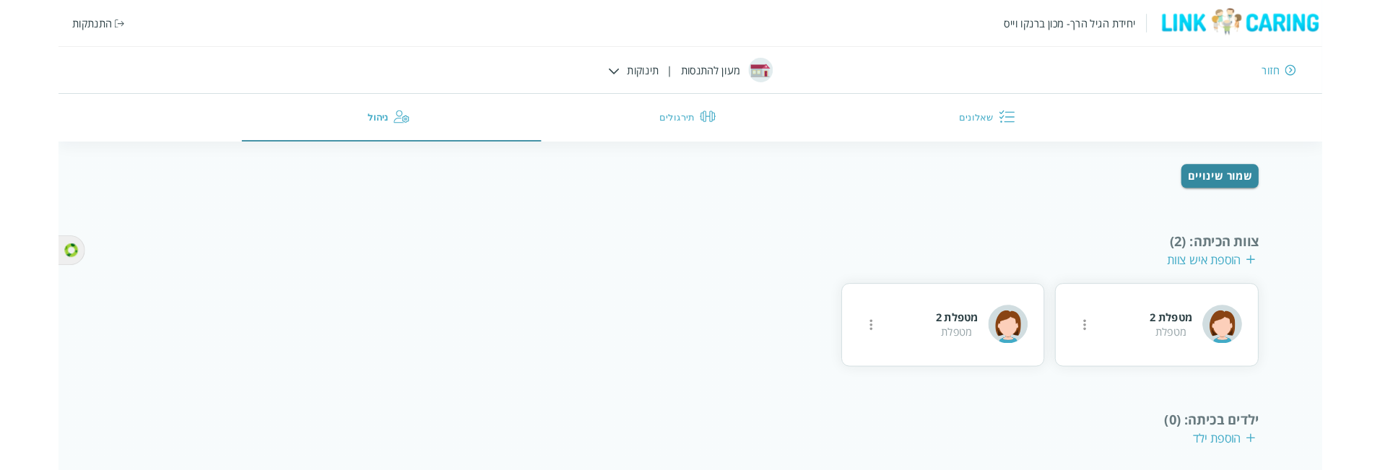
scroll to position [225, 0]
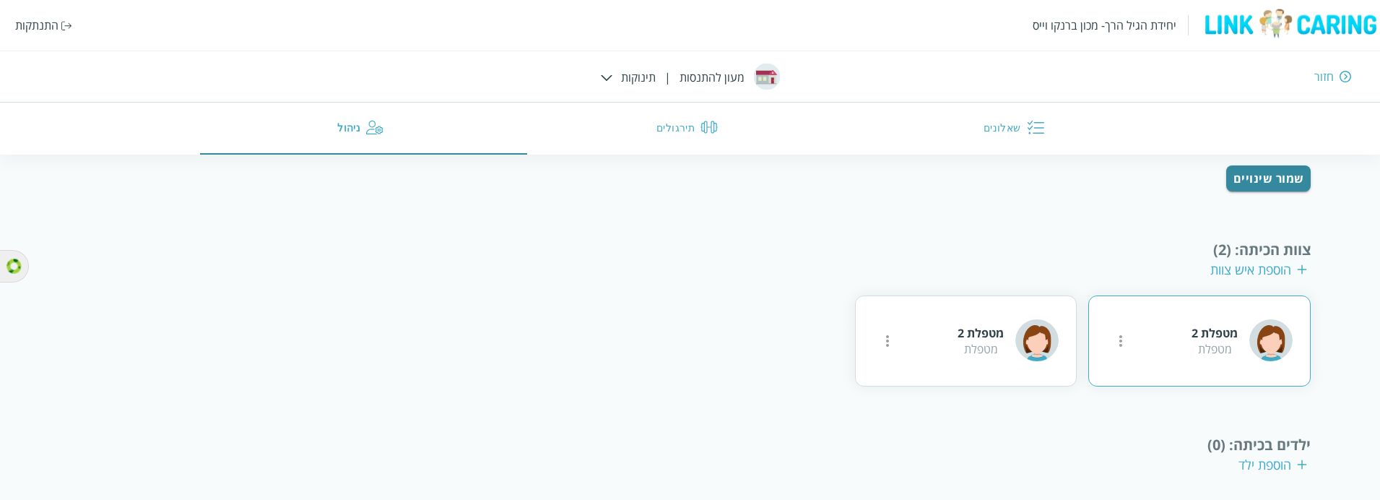
click at [1116, 334] on icon "more" at bounding box center [1120, 340] width 17 height 17
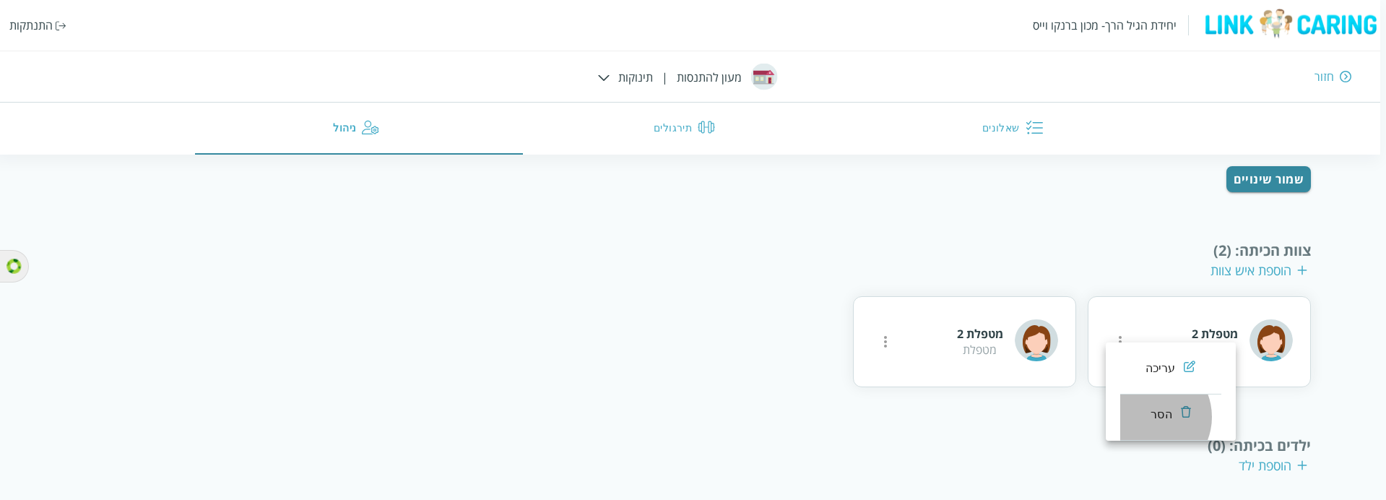
click at [1150, 350] on div "הסר" at bounding box center [1160, 414] width 21 height 17
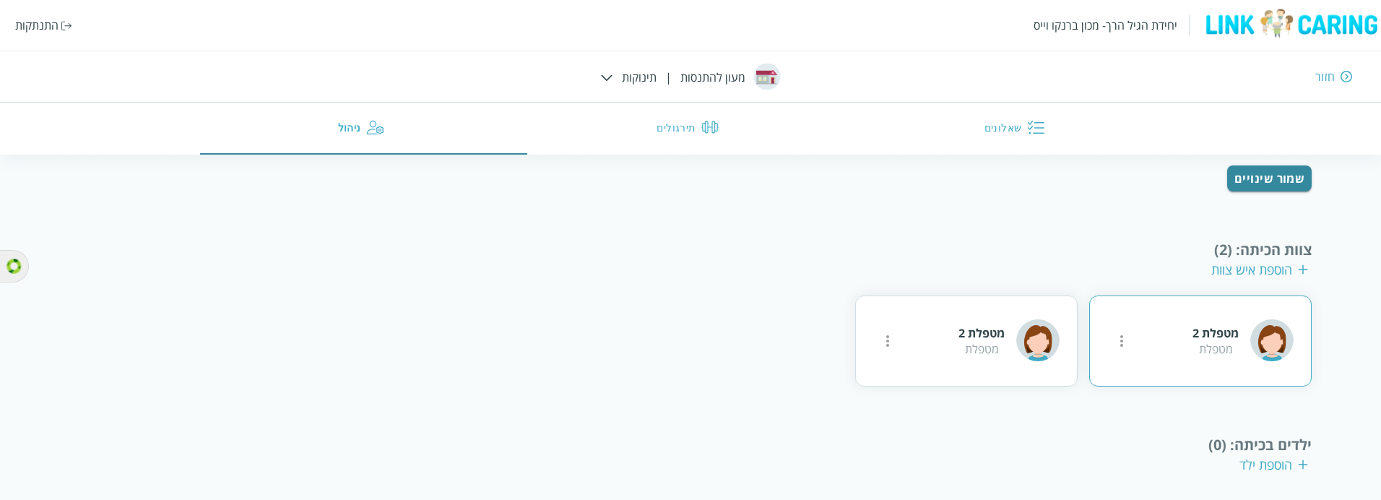
click at [1116, 332] on icon "more" at bounding box center [1121, 340] width 17 height 17
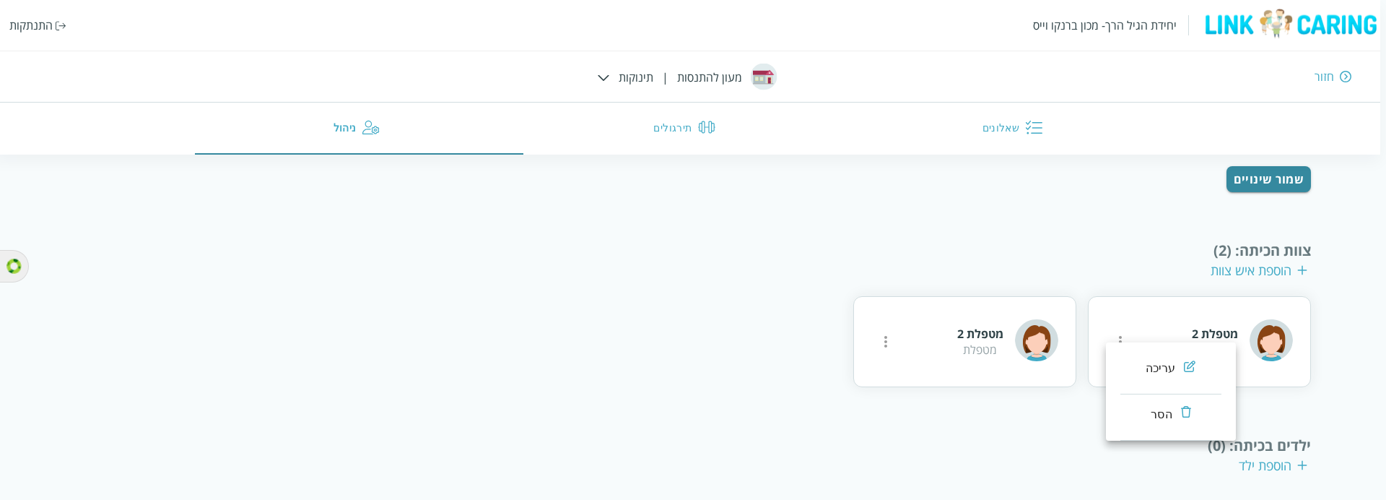
click at [1142, 350] on li "הסר" at bounding box center [1171, 417] width 101 height 46
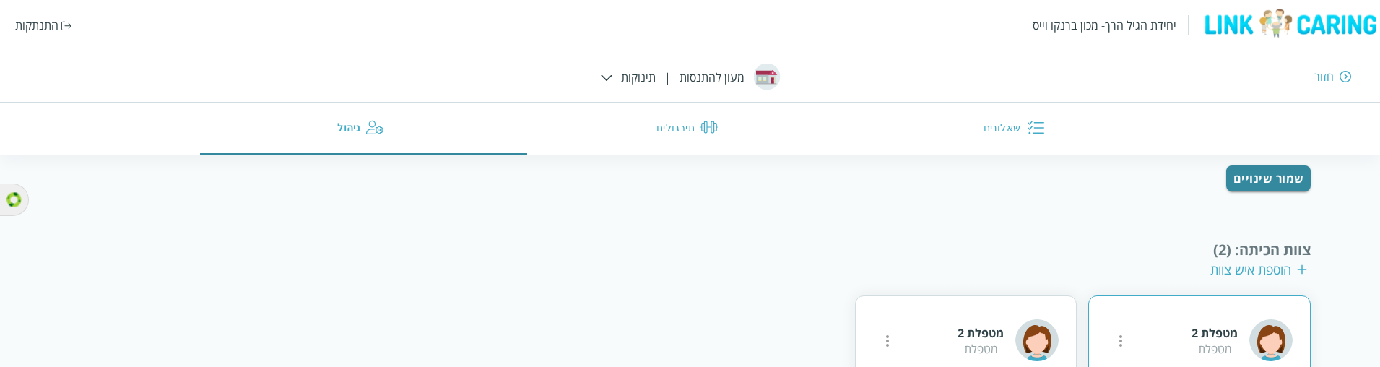
click at [1135, 326] on div at bounding box center [1120, 340] width 29 height 29
click at [1129, 332] on icon "more" at bounding box center [1120, 340] width 17 height 17
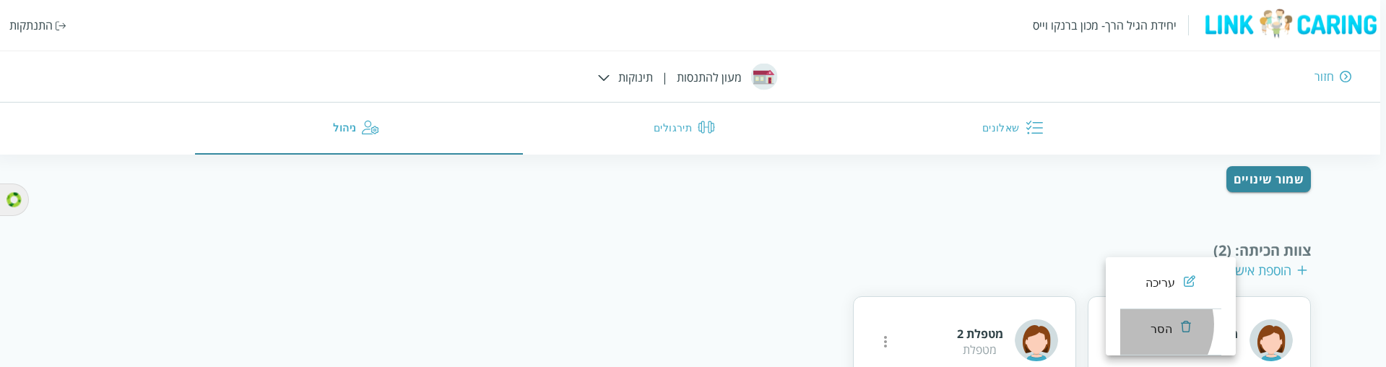
click at [1139, 324] on li "הסר" at bounding box center [1170, 332] width 101 height 46
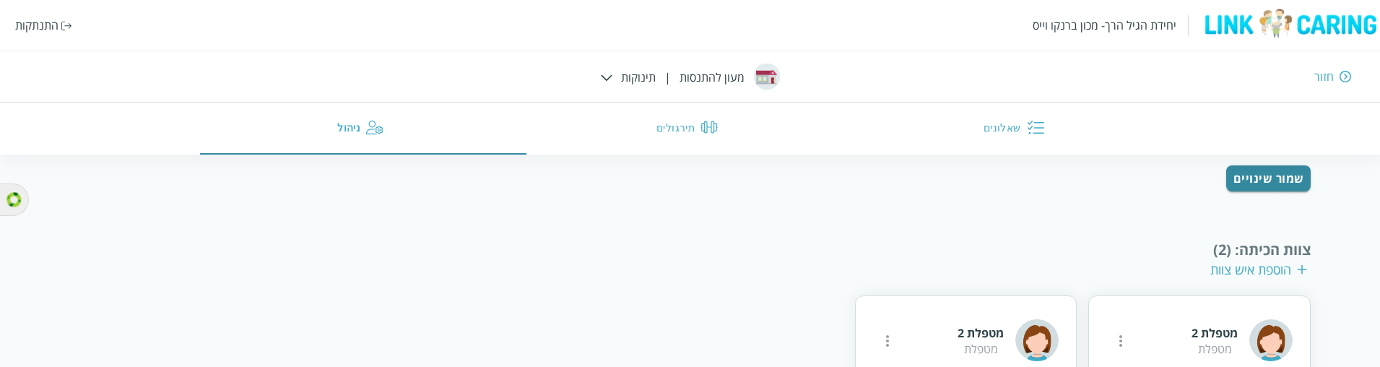
click at [618, 204] on div "חזרה לניהול המסגרת ניהול כיתה שם הכיתה תינוקות ​ ​ שמור שינויים צוות הכיתה : (2…" at bounding box center [690, 229] width 1242 height 524
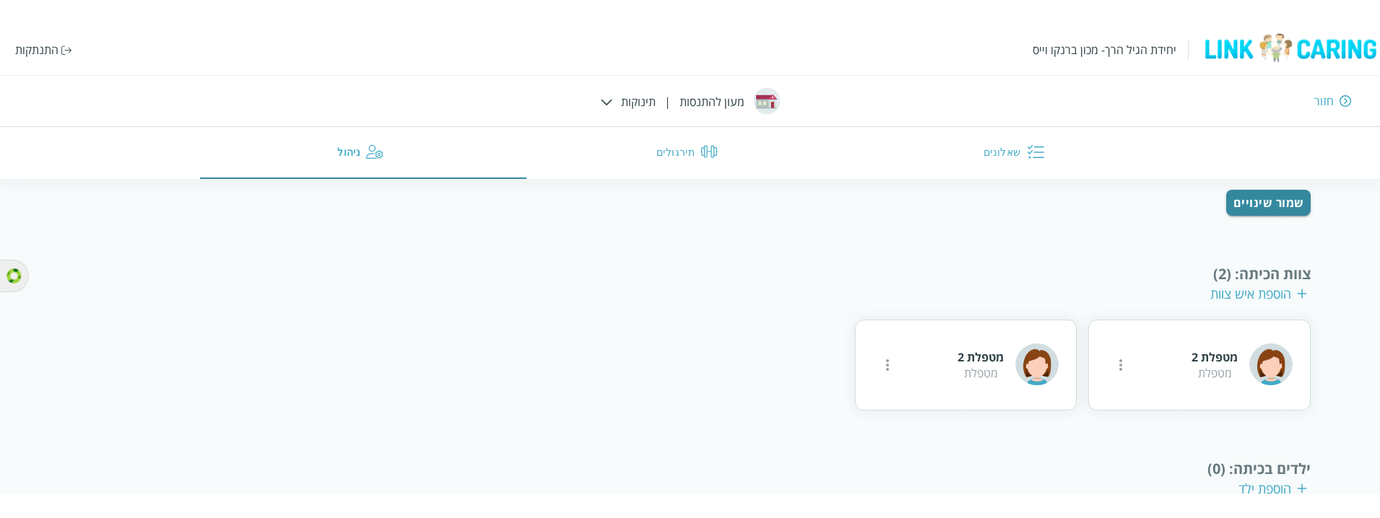
scroll to position [207, 0]
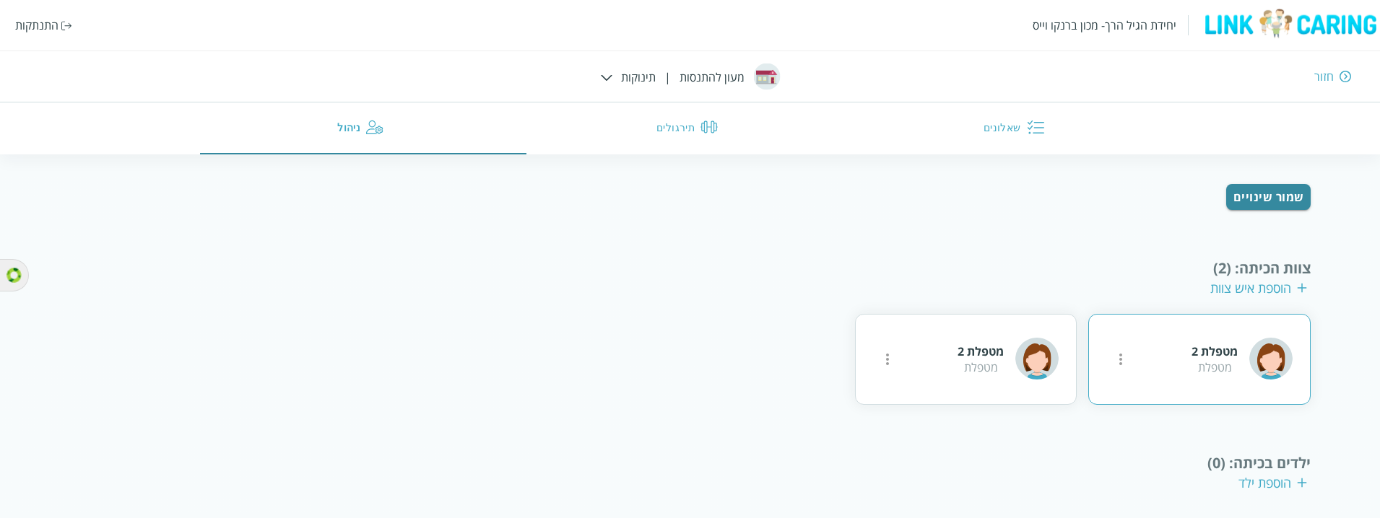
click at [1128, 350] on icon "more" at bounding box center [1120, 359] width 17 height 17
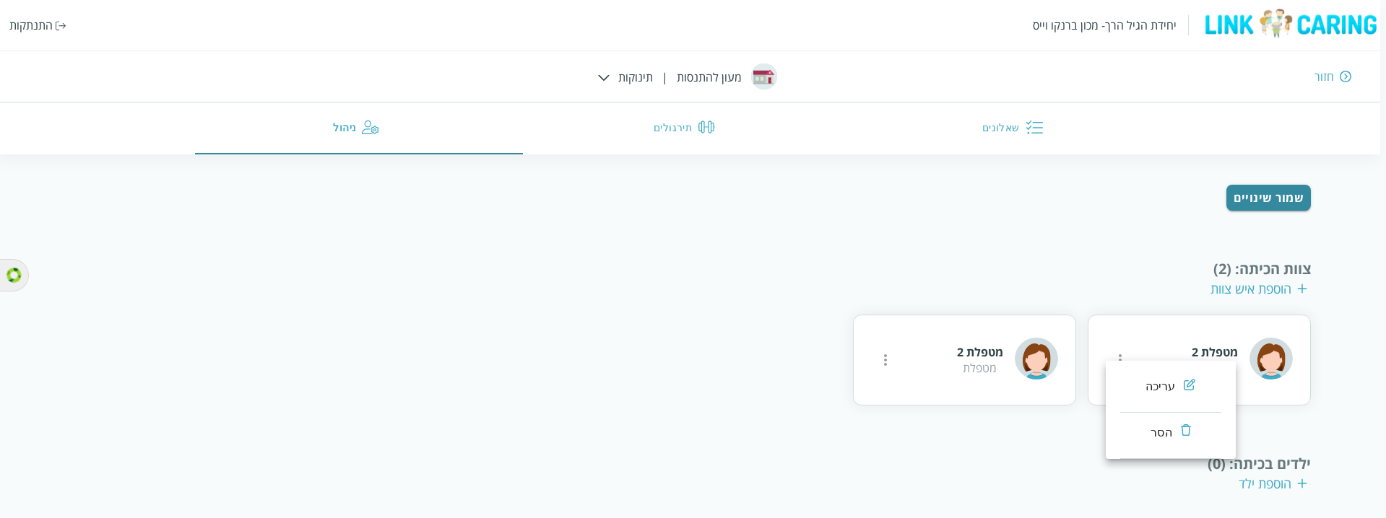
click at [1116, 350] on ul "עריכה הסר" at bounding box center [1171, 410] width 130 height 98
click at [1145, 350] on div "עריכה" at bounding box center [1160, 386] width 30 height 17
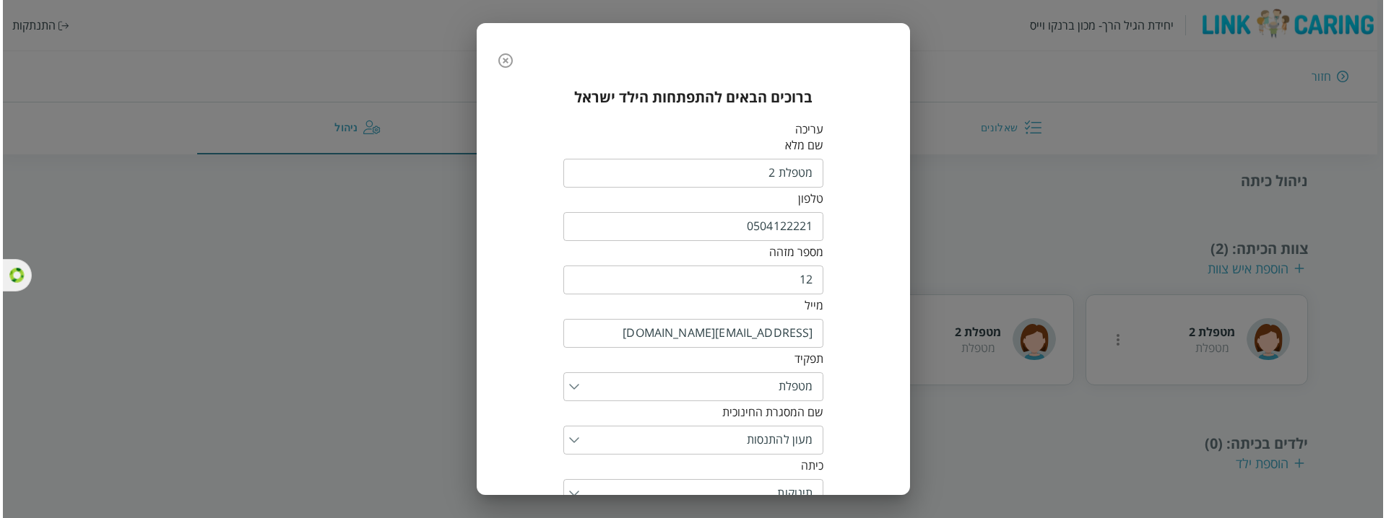
scroll to position [70, 0]
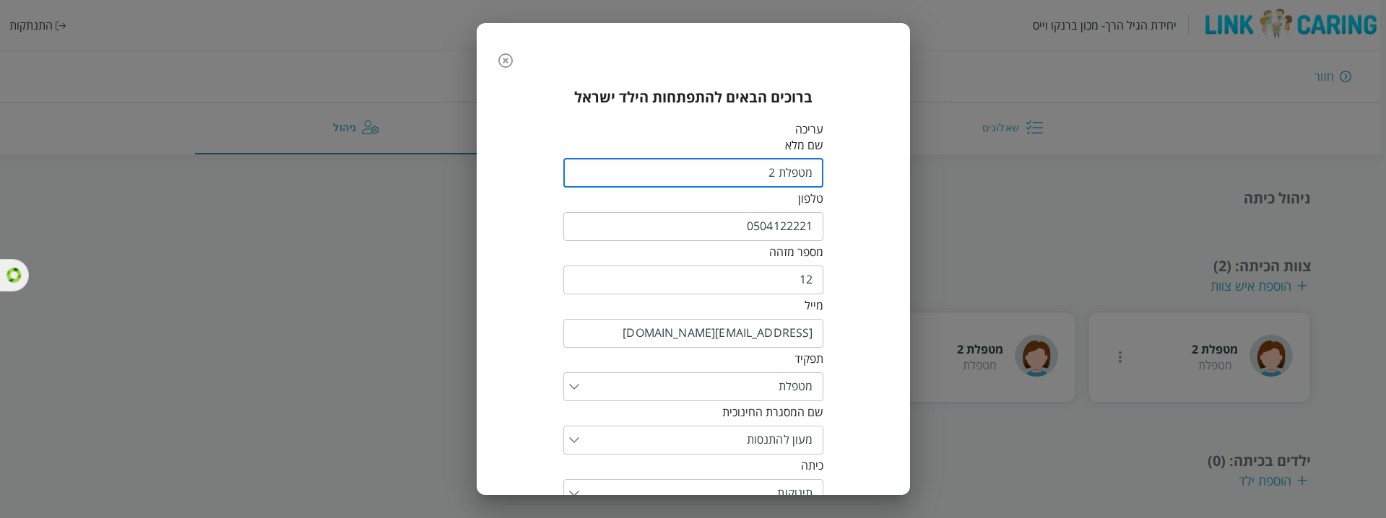
click at [784, 170] on input "fullName" at bounding box center [693, 173] width 260 height 29
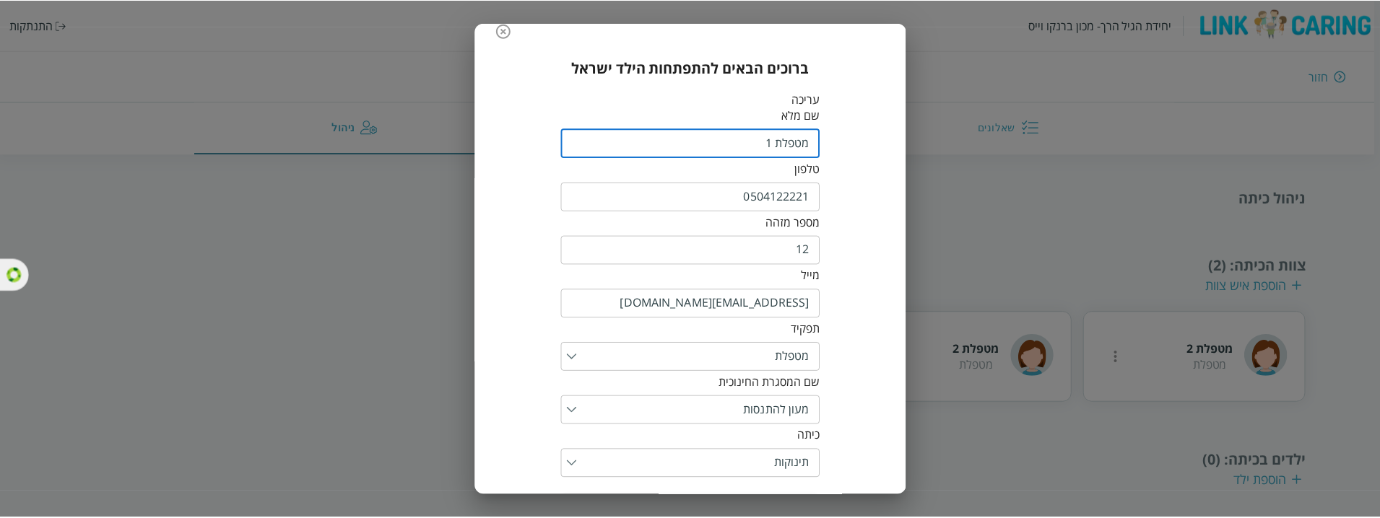
scroll to position [59, 0]
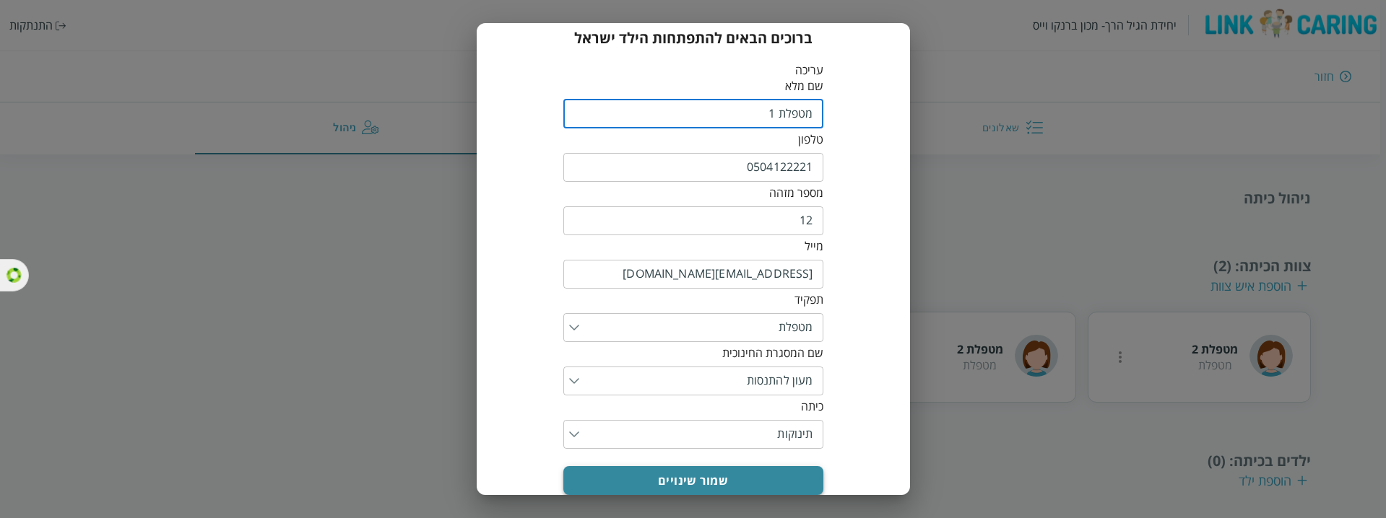
type input "מטפלת 1"
click at [659, 350] on button "שמור שינויים" at bounding box center [693, 480] width 260 height 29
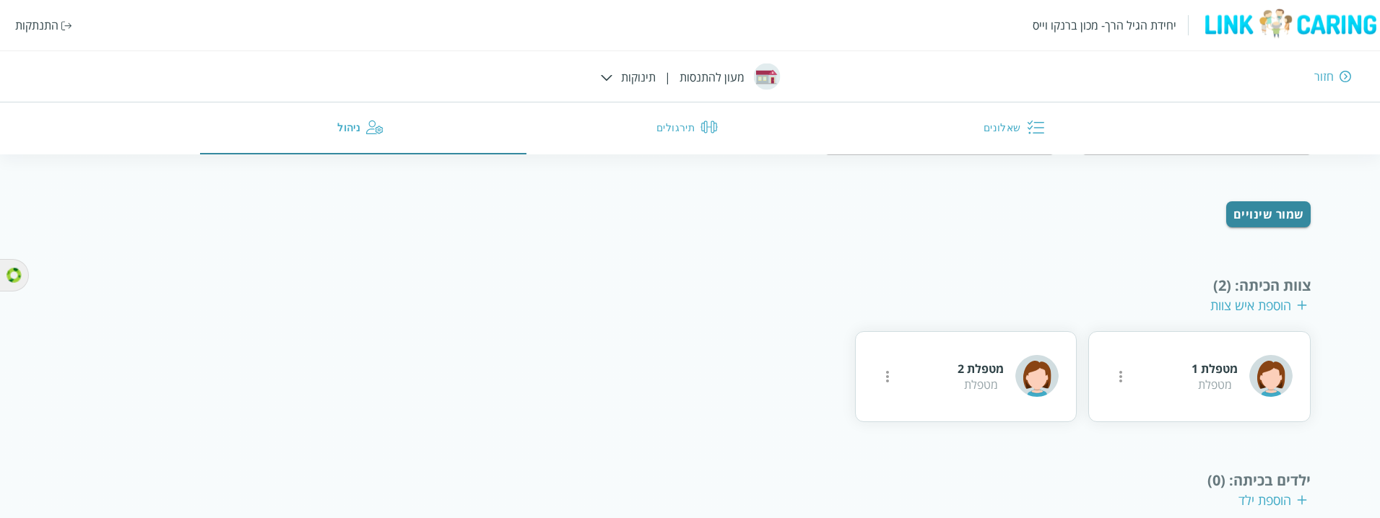
scroll to position [207, 0]
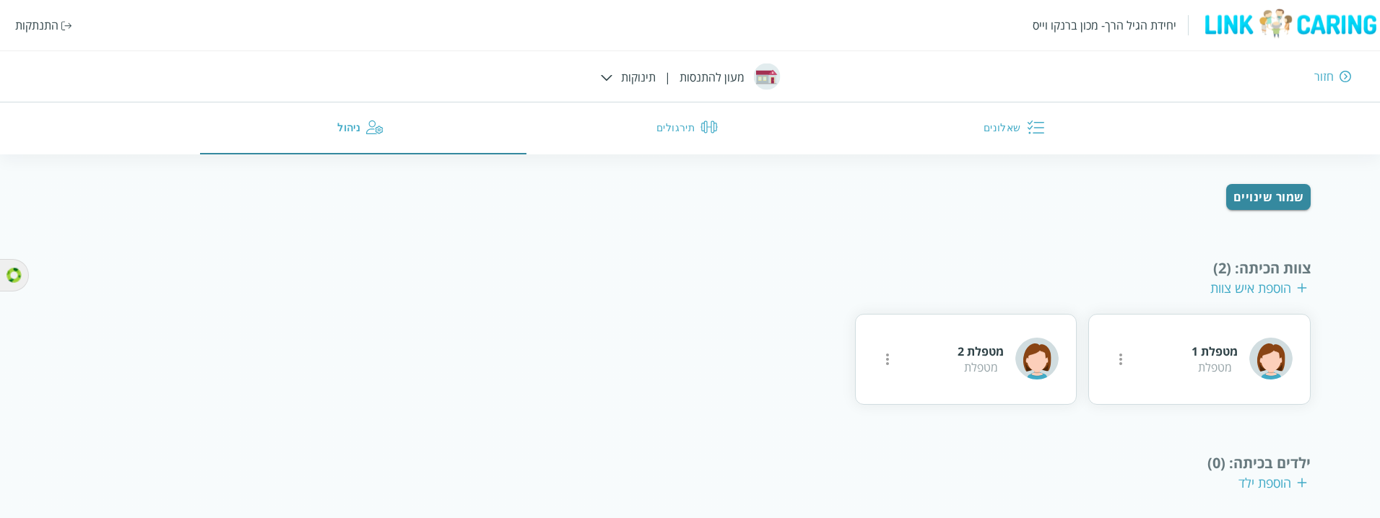
click at [1259, 350] on div "הוספת ילד" at bounding box center [1272, 482] width 69 height 17
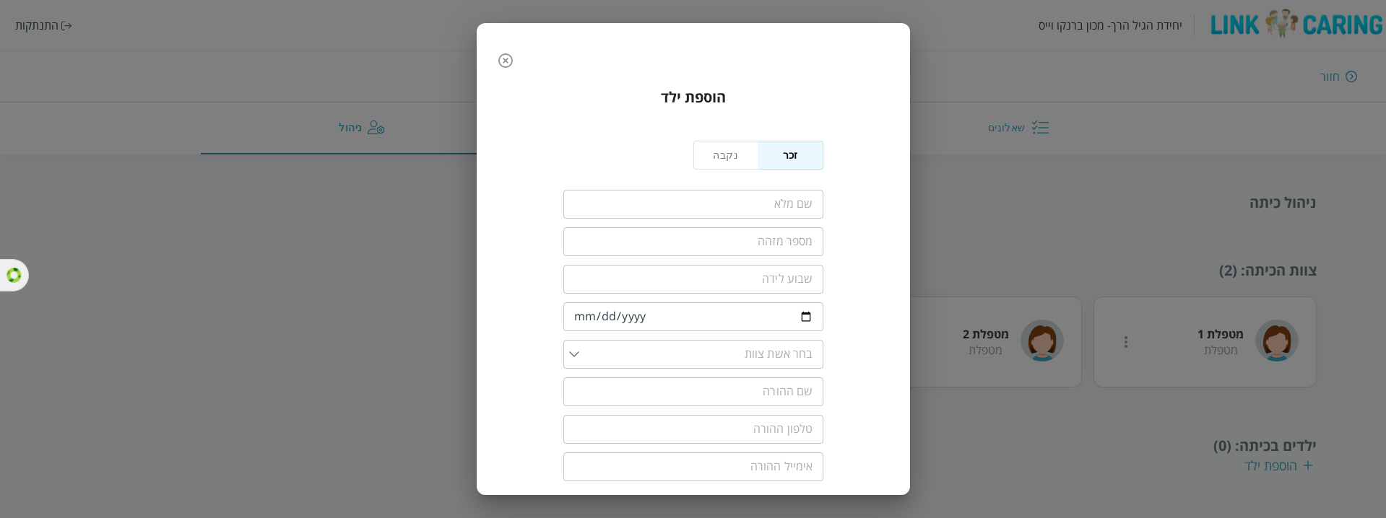
click at [803, 204] on input "fullName" at bounding box center [693, 204] width 260 height 29
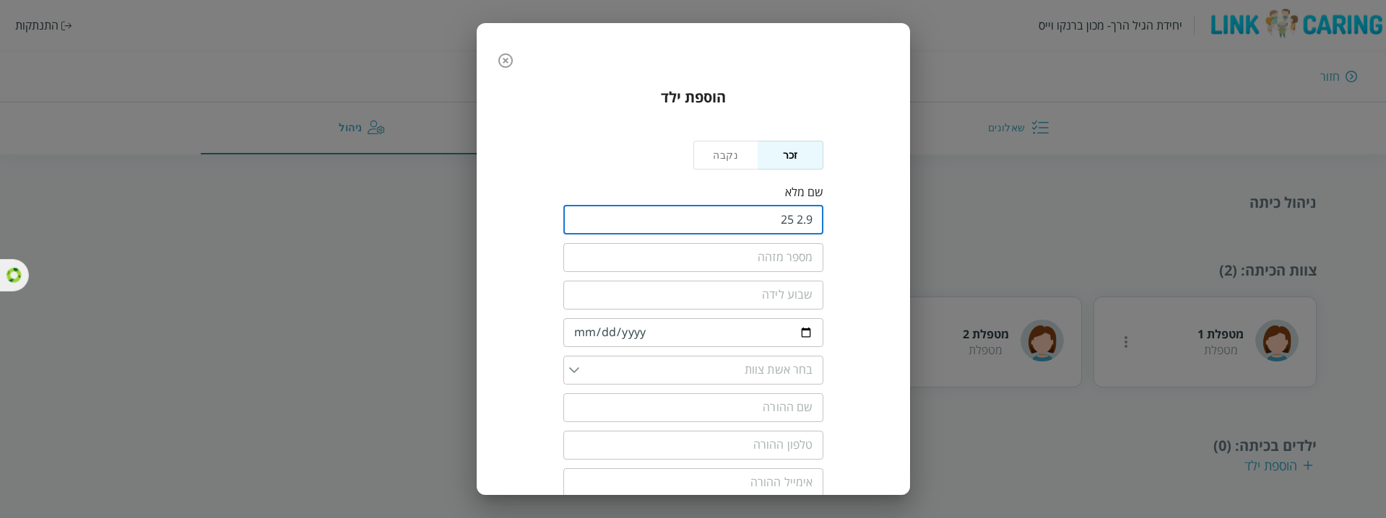
type input "2.9 25"
click at [777, 266] on div "​" at bounding box center [693, 257] width 260 height 38
click at [786, 253] on input "text" at bounding box center [693, 257] width 260 height 29
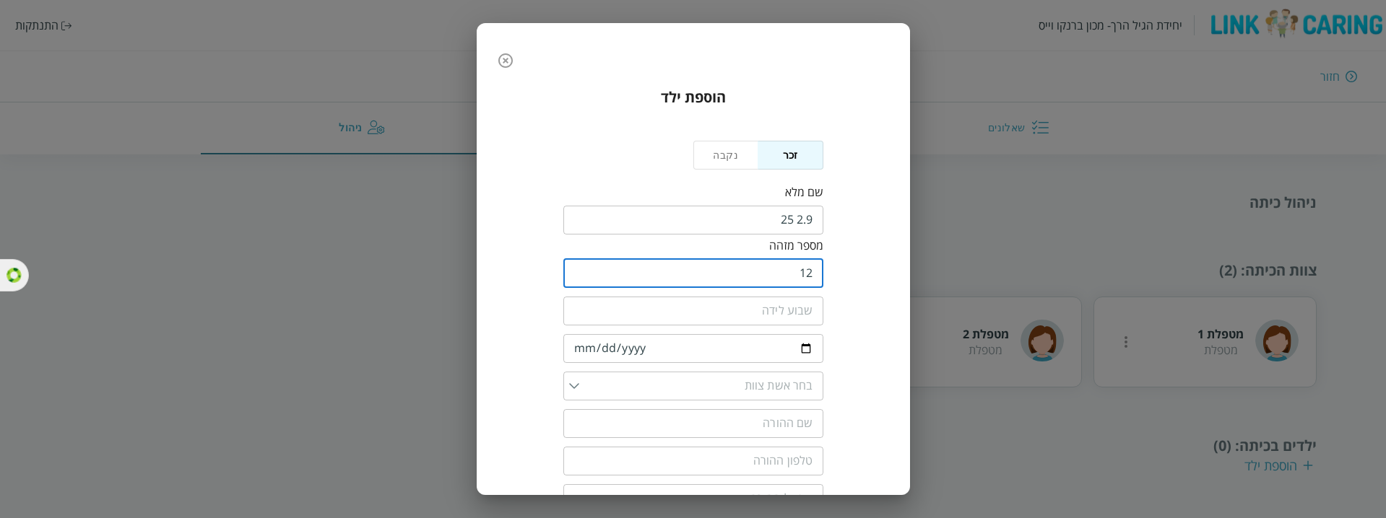
type input "12"
click at [789, 301] on input "number" at bounding box center [693, 311] width 260 height 29
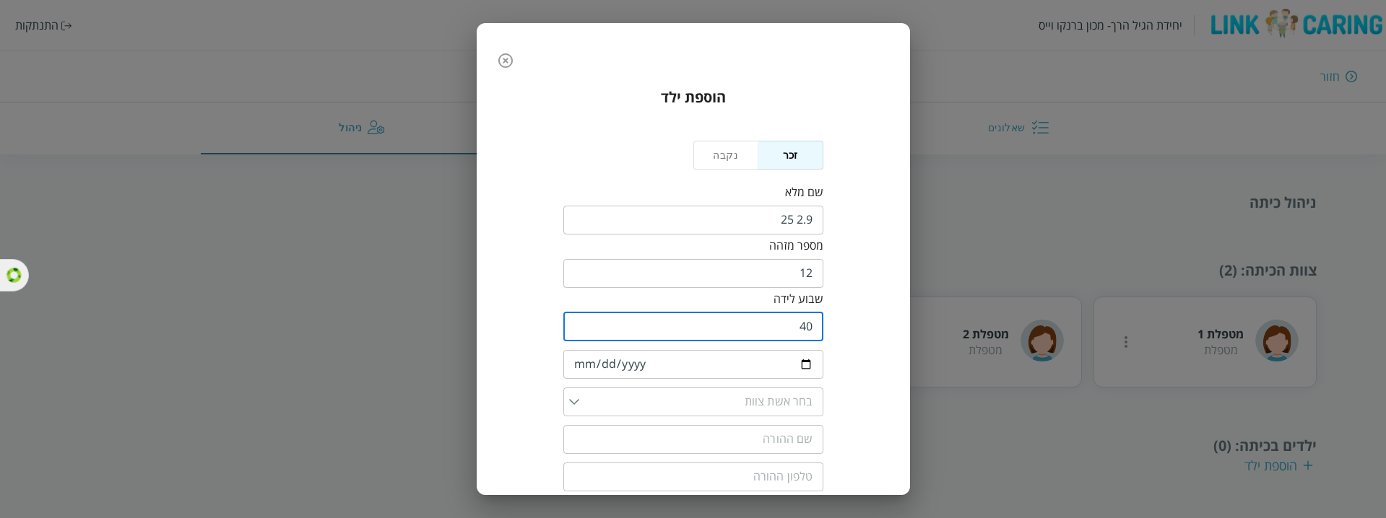
type input "40"
click at [757, 350] on input "date" at bounding box center [693, 364] width 260 height 29
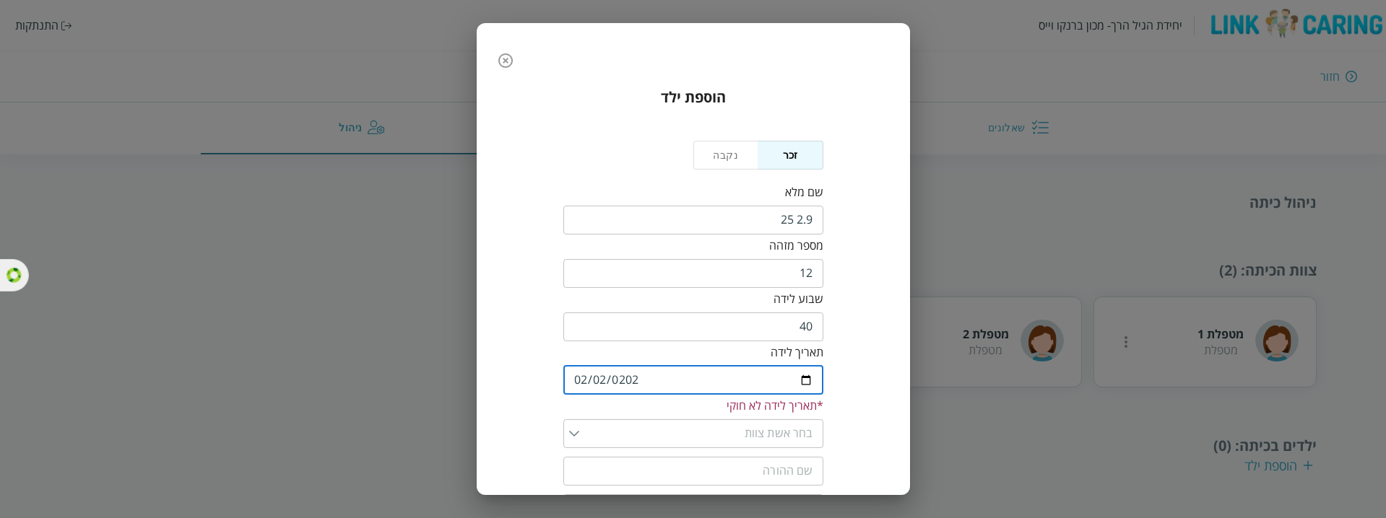
type input "2021-02-02"
click at [754, 350] on input "list" at bounding box center [696, 418] width 234 height 29
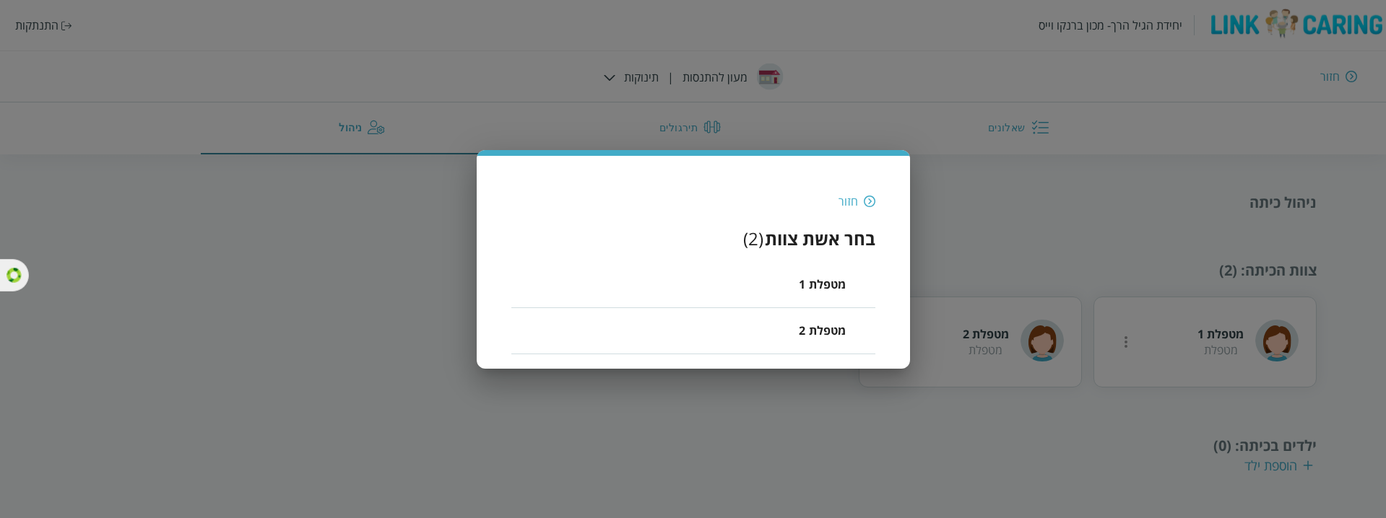
click at [787, 274] on li "מטפלת 1" at bounding box center [693, 285] width 364 height 46
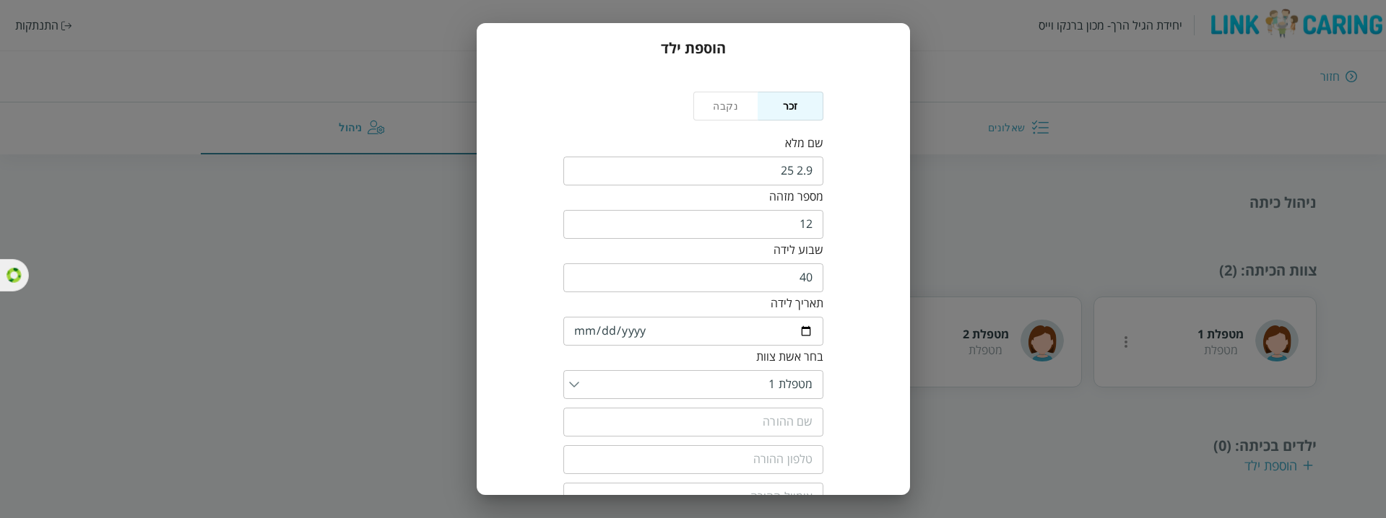
scroll to position [121, 0]
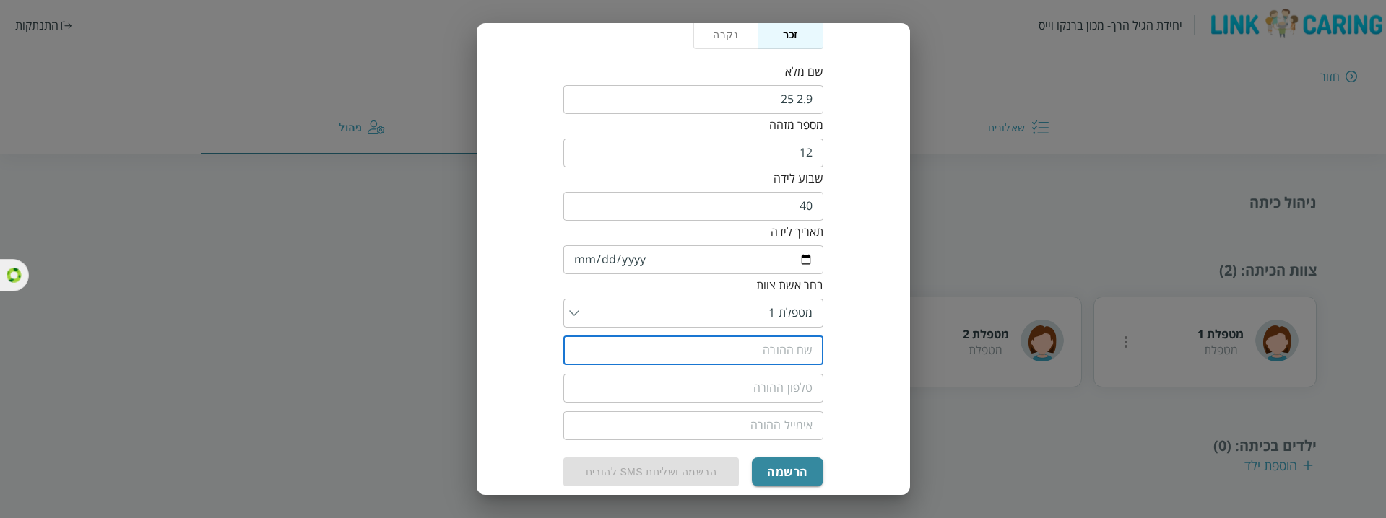
click at [749, 337] on input "text" at bounding box center [693, 351] width 260 height 29
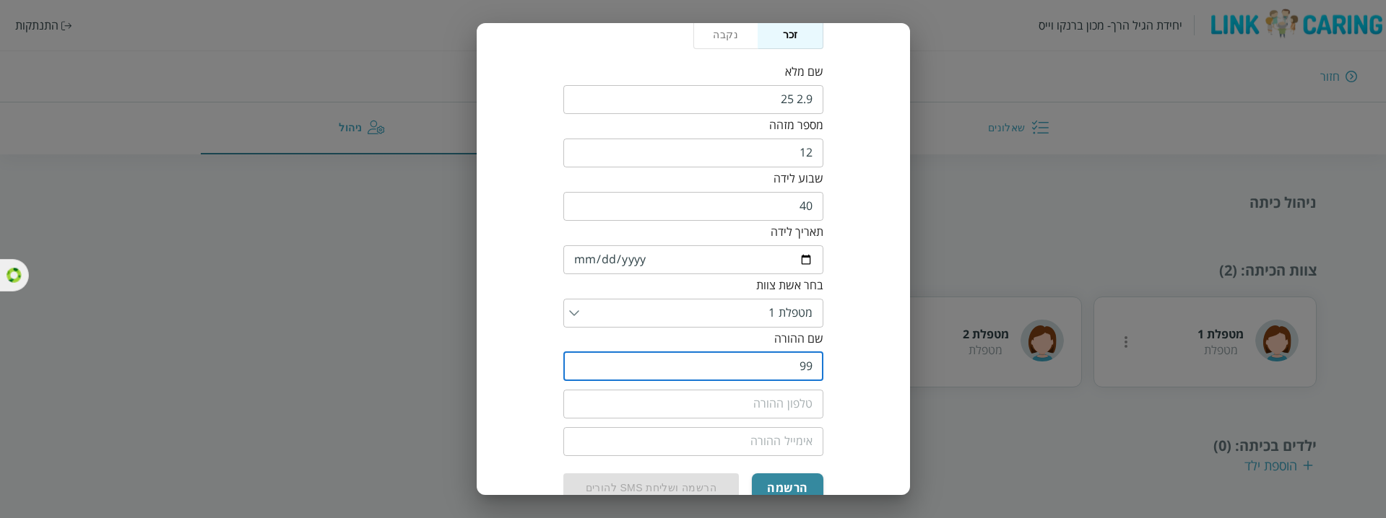
type input "9"
type input "הורה 2.9"
click at [776, 350] on input "tel" at bounding box center [693, 404] width 260 height 29
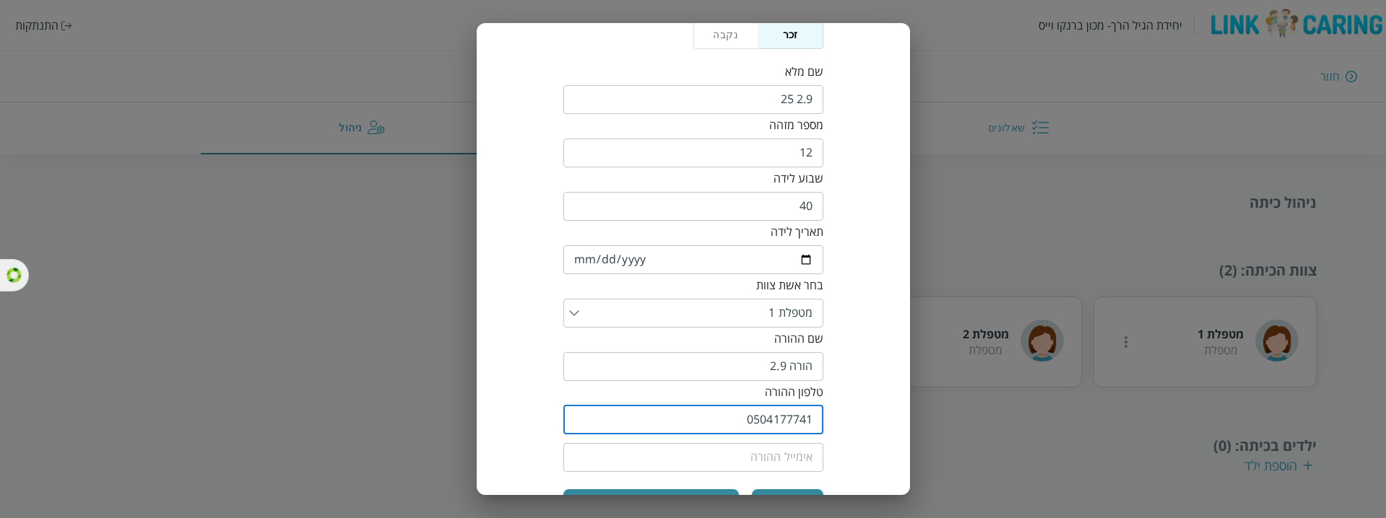
click at [776, 350] on input "0504177741" at bounding box center [693, 420] width 260 height 29
type input "0504177741"
click at [788, 350] on input "email" at bounding box center [693, 457] width 260 height 29
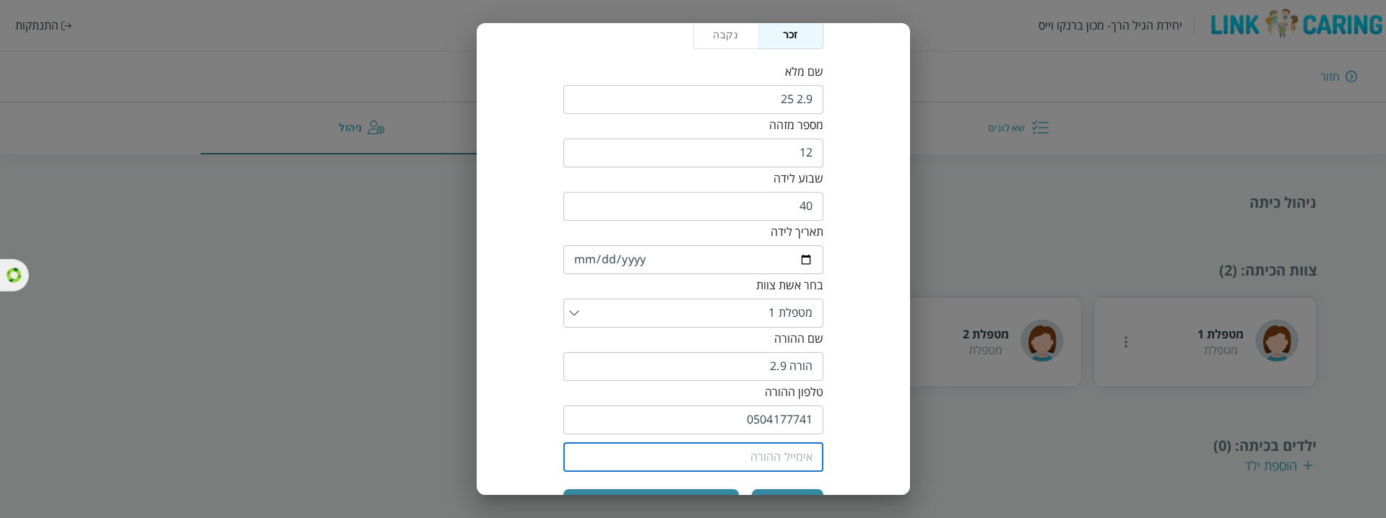
paste input "0504177741"
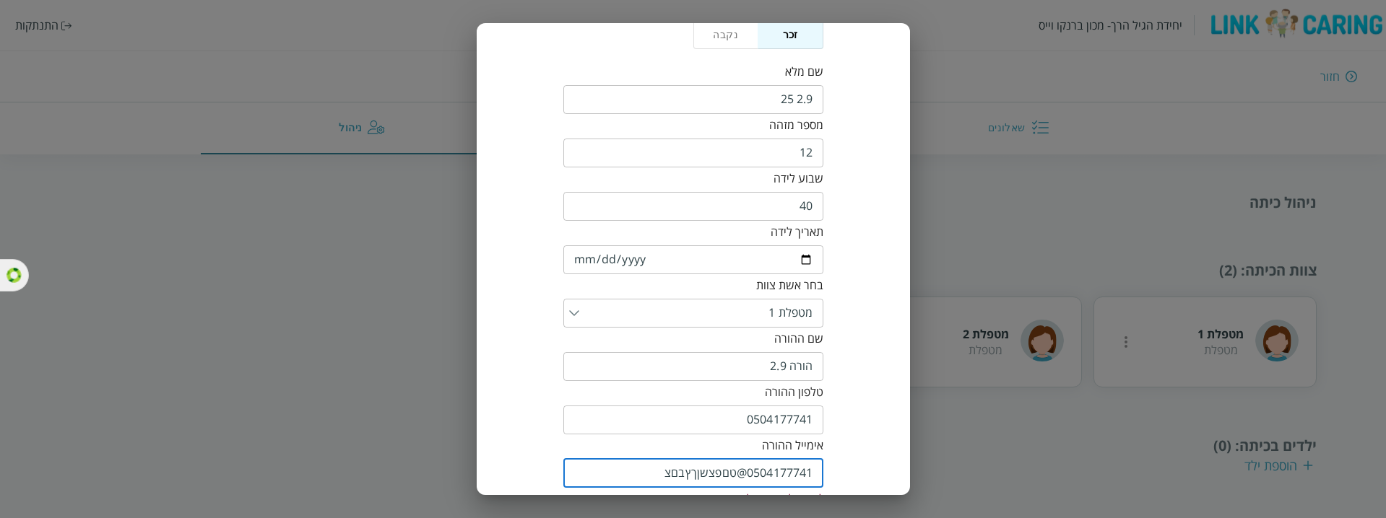
click at [731, 350] on input "0504177741@xn--5dbnglcj8akgf1a" at bounding box center [693, 473] width 260 height 29
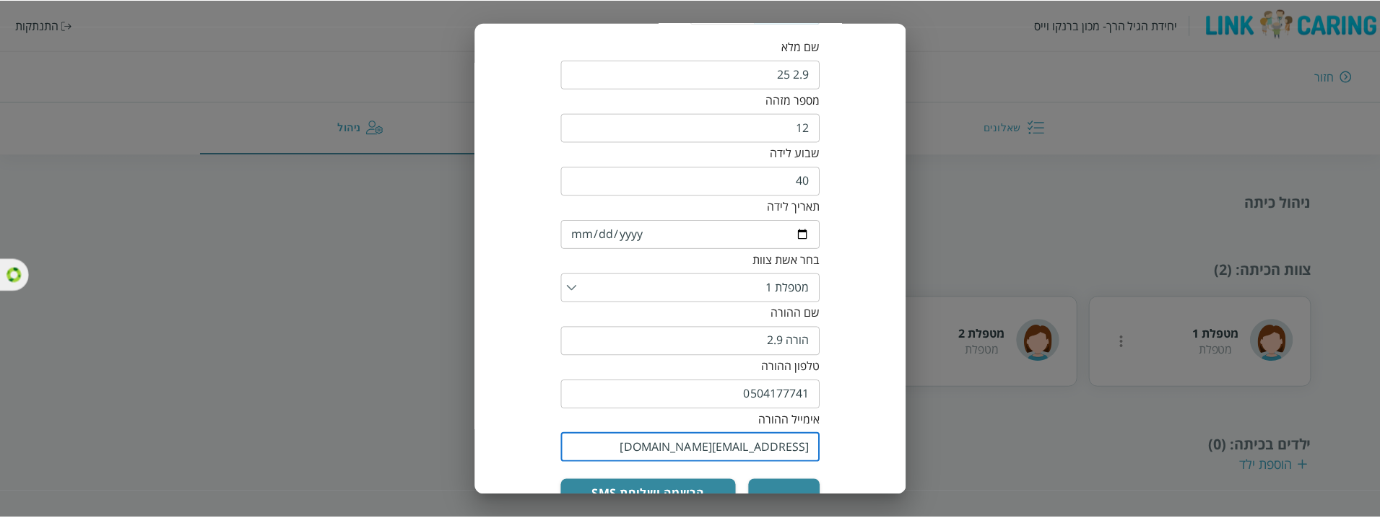
scroll to position [160, 0]
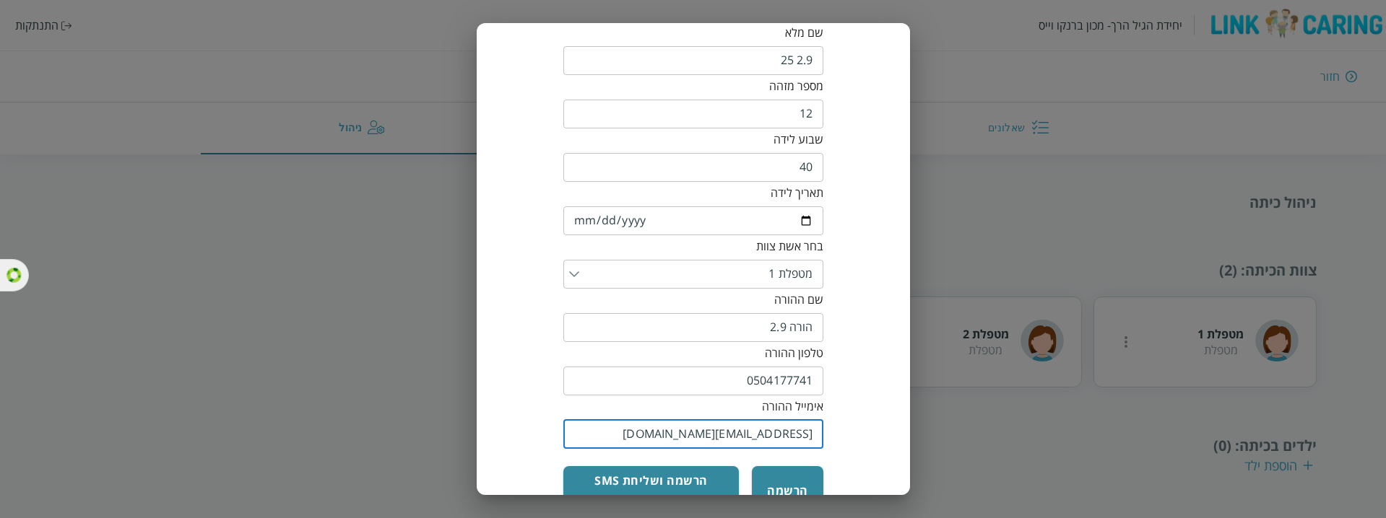
type input "0504177741@yopmail.com"
click at [788, 350] on input "0504177741" at bounding box center [693, 381] width 260 height 29
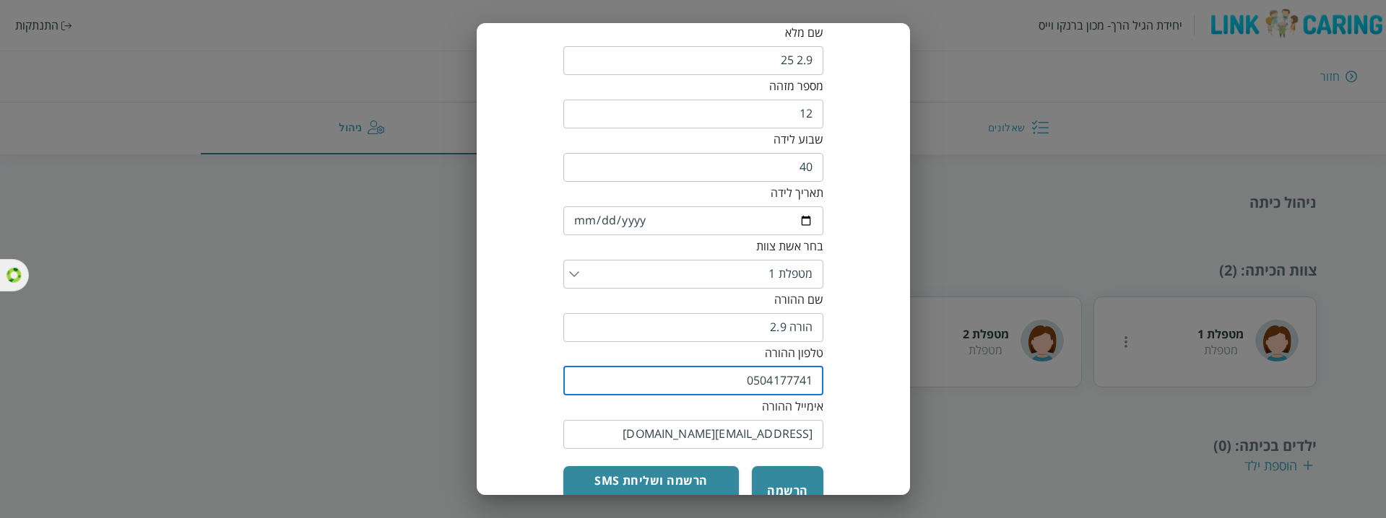
click at [788, 350] on input "0504177741" at bounding box center [693, 381] width 260 height 29
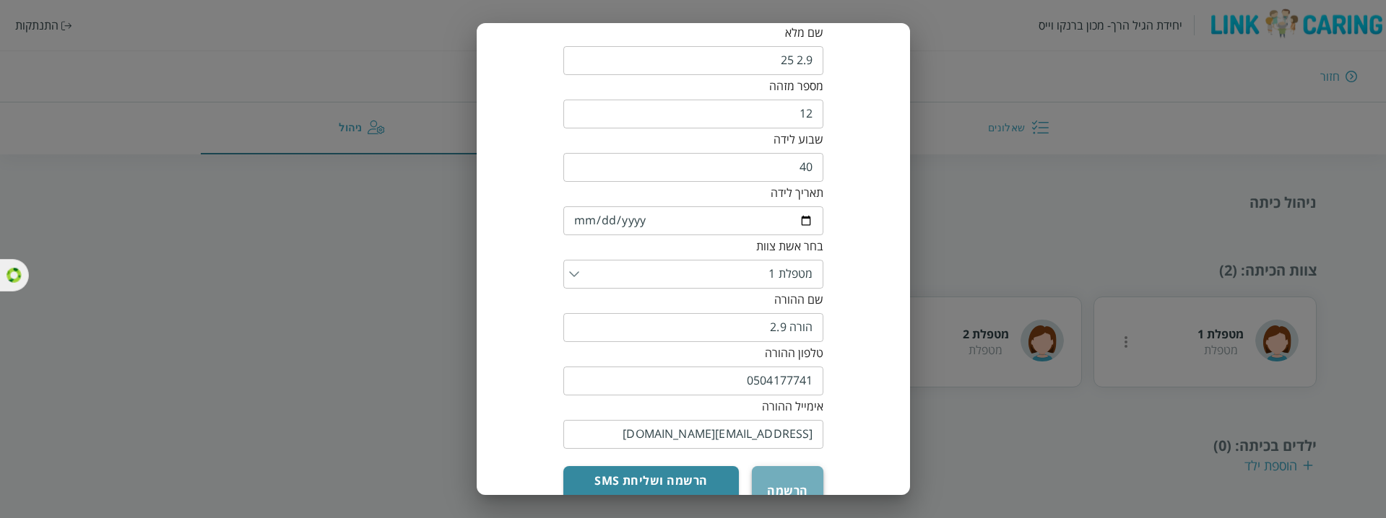
click at [804, 350] on button "הרשמה" at bounding box center [787, 490] width 71 height 49
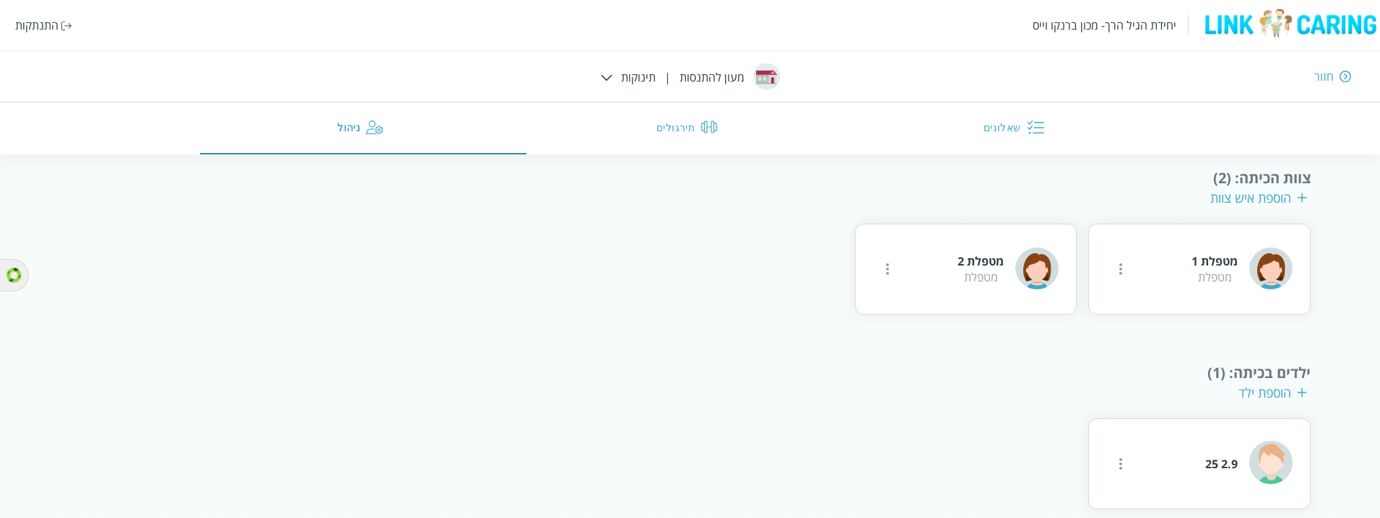
scroll to position [298, 0]
click at [32, 23] on div "התנתקות" at bounding box center [36, 25] width 43 height 16
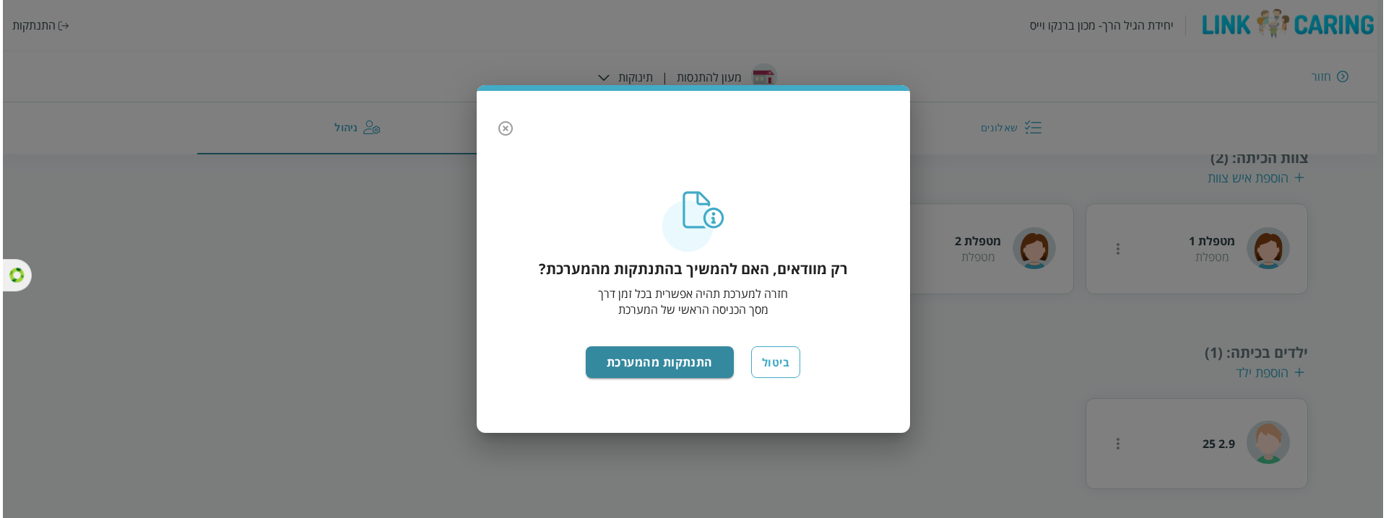
scroll to position [161, 0]
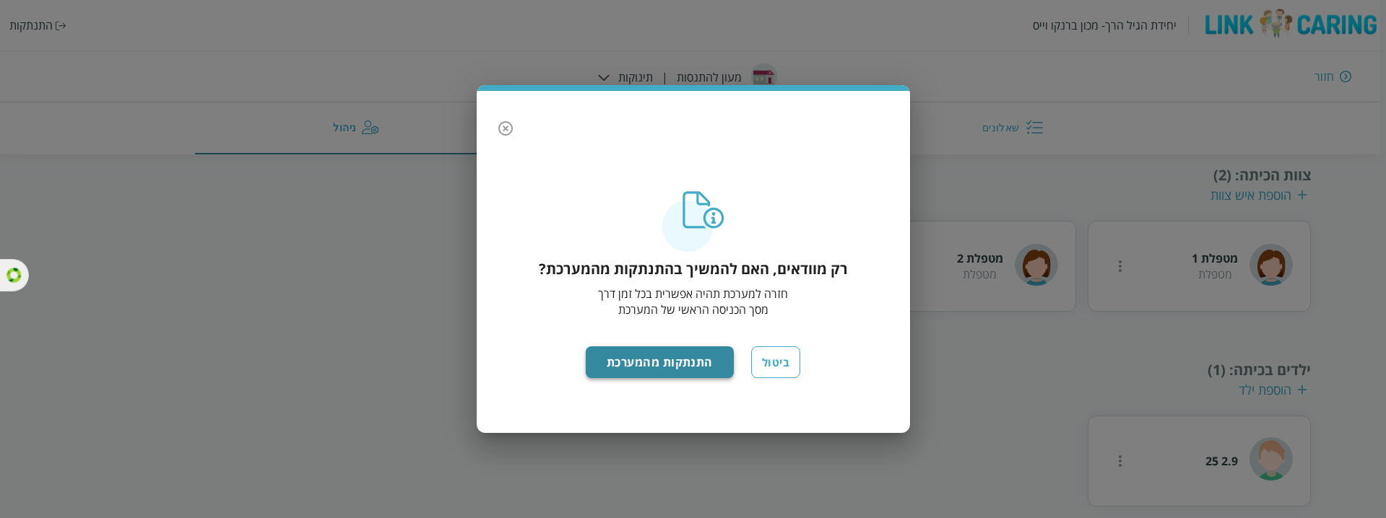
click at [625, 350] on button "התנתקות מהמערכת" at bounding box center [660, 363] width 148 height 32
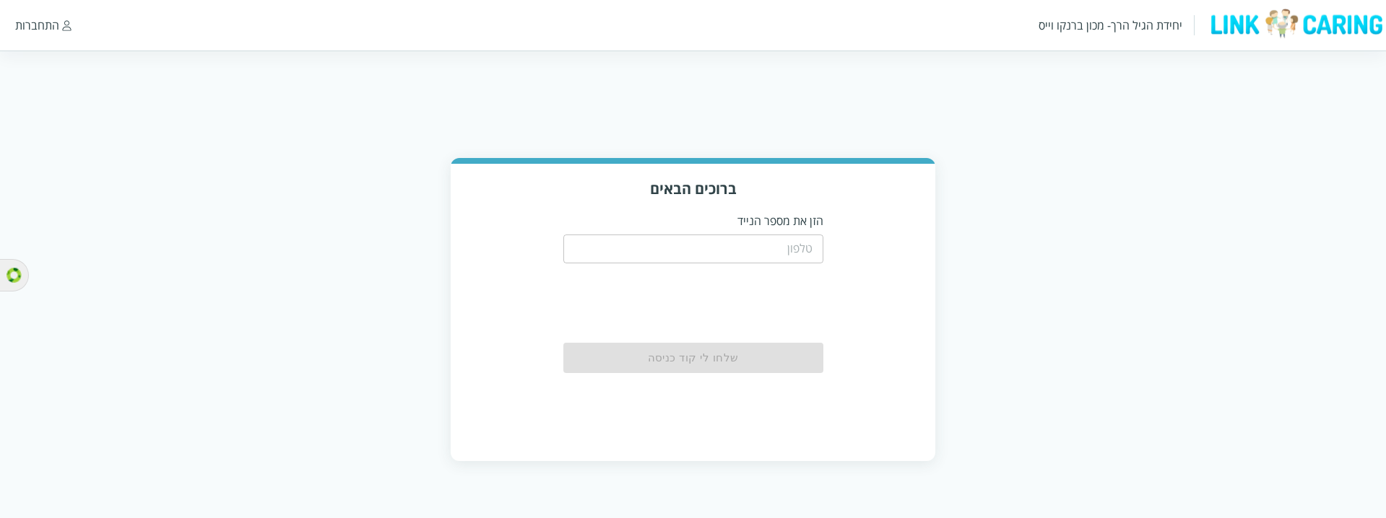
click at [749, 238] on input "tel" at bounding box center [693, 249] width 260 height 29
click at [792, 246] on input "tel" at bounding box center [693, 249] width 260 height 29
paste input "0504177741"
type input "0504177741"
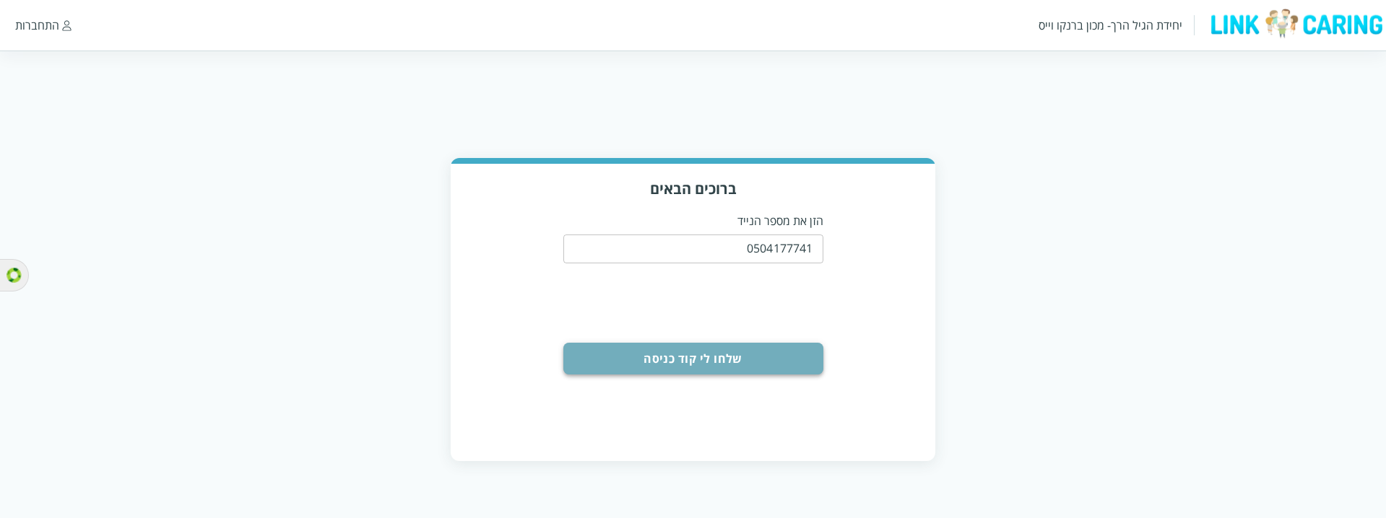
click at [781, 350] on button "שלחו לי קוד כניסה" at bounding box center [693, 359] width 260 height 32
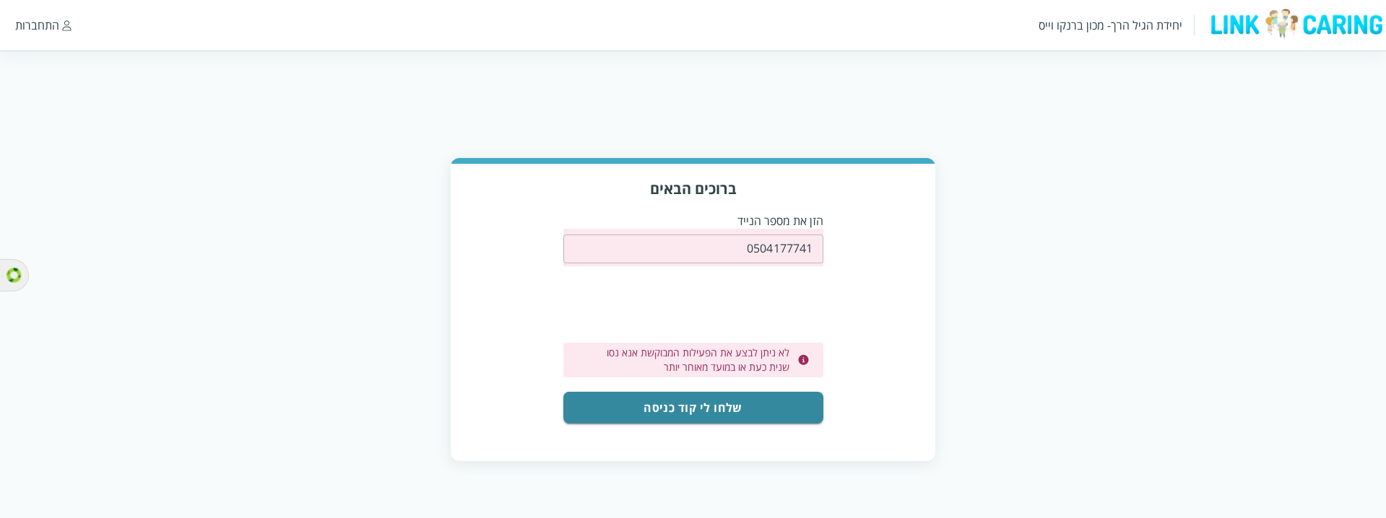
click at [788, 395] on button "שלחו לי קוד כניסה" at bounding box center [693, 408] width 260 height 32
